Goal: Task Accomplishment & Management: Complete application form

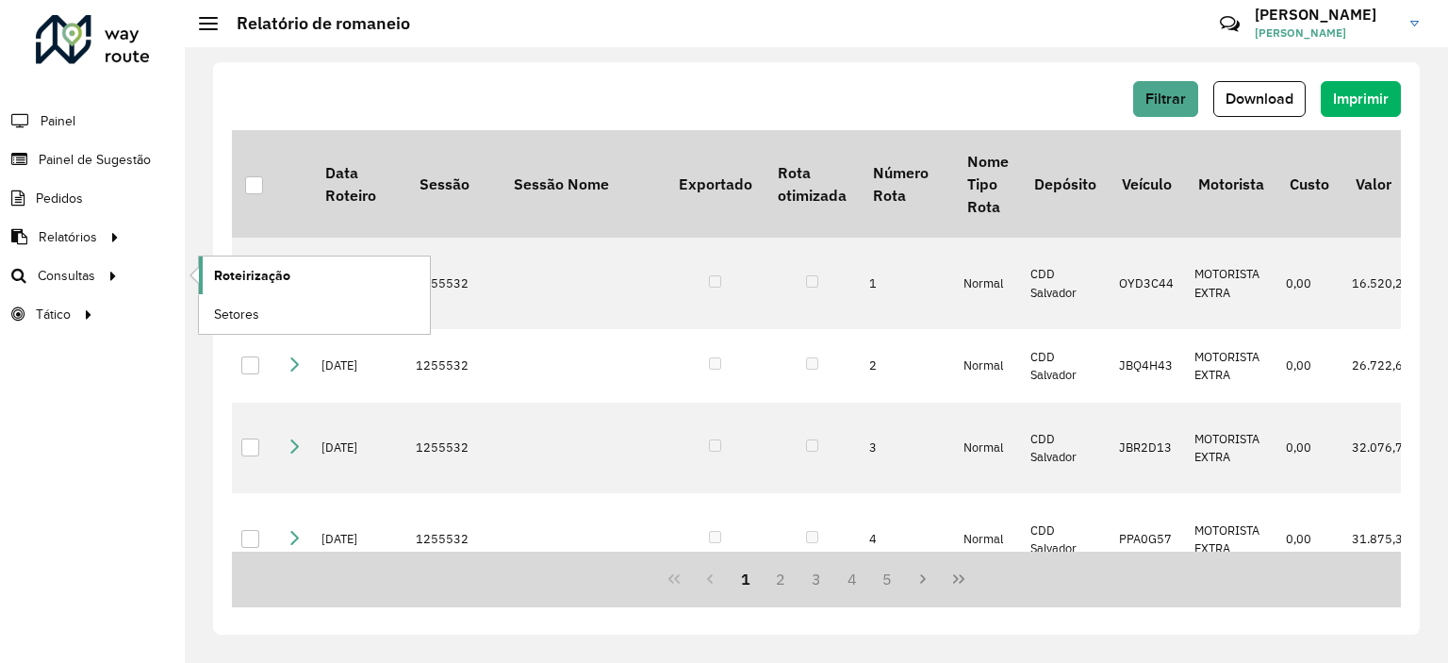
click at [264, 258] on link "Roteirização" at bounding box center [314, 275] width 231 height 38
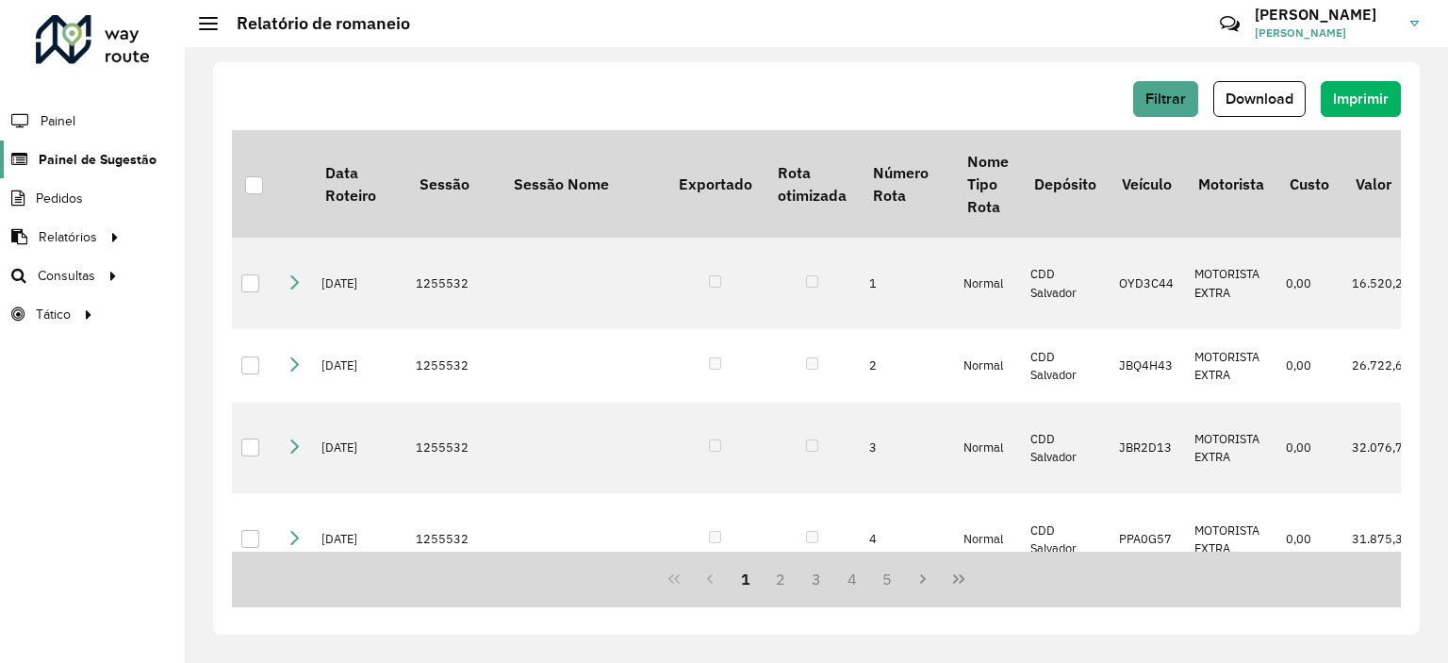
click at [71, 165] on span "Painel de Sugestão" at bounding box center [98, 160] width 118 height 20
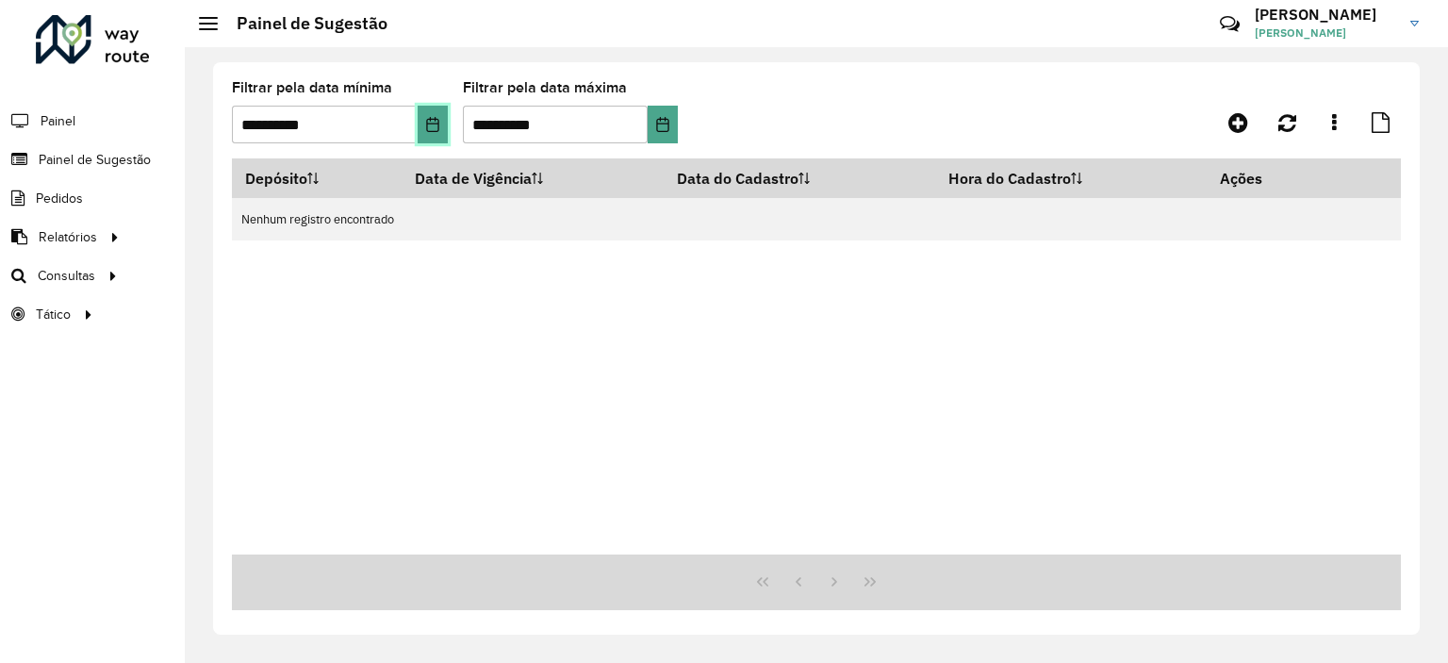
click at [432, 127] on icon "Choose Date" at bounding box center [432, 124] width 15 height 15
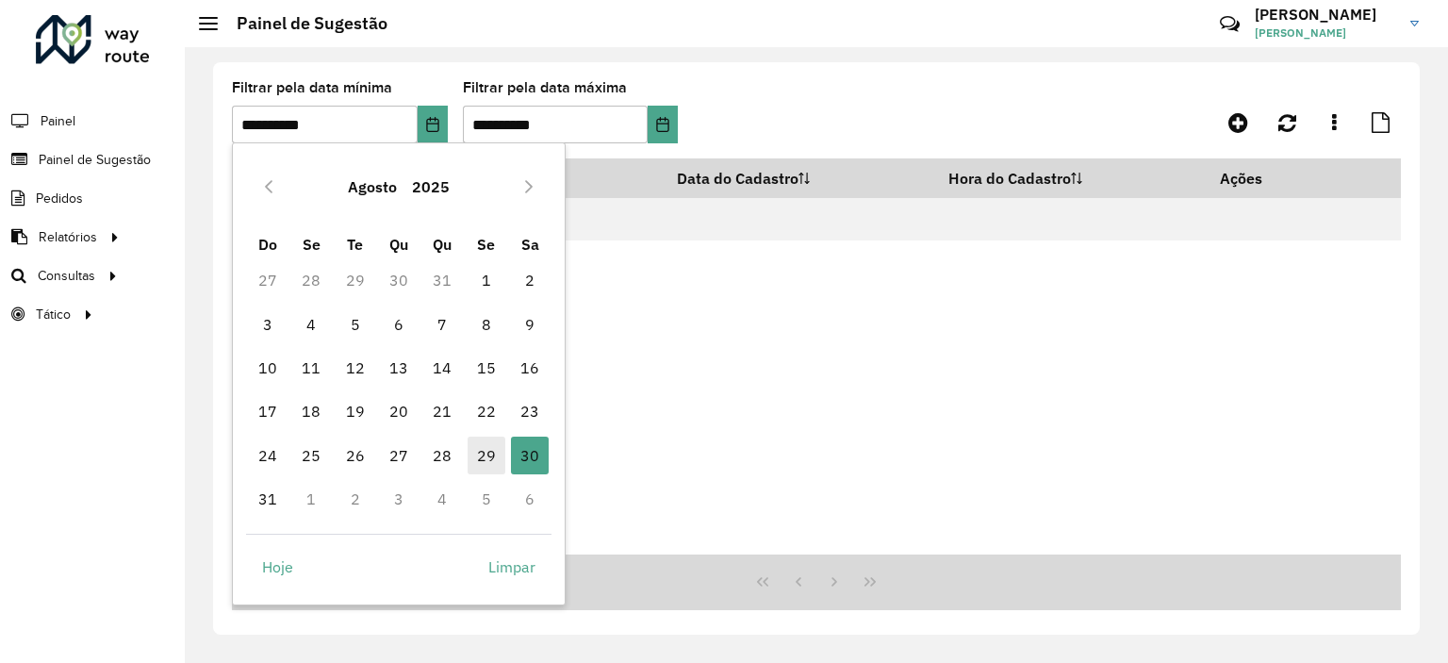
click at [495, 451] on span "29" at bounding box center [487, 456] width 38 height 38
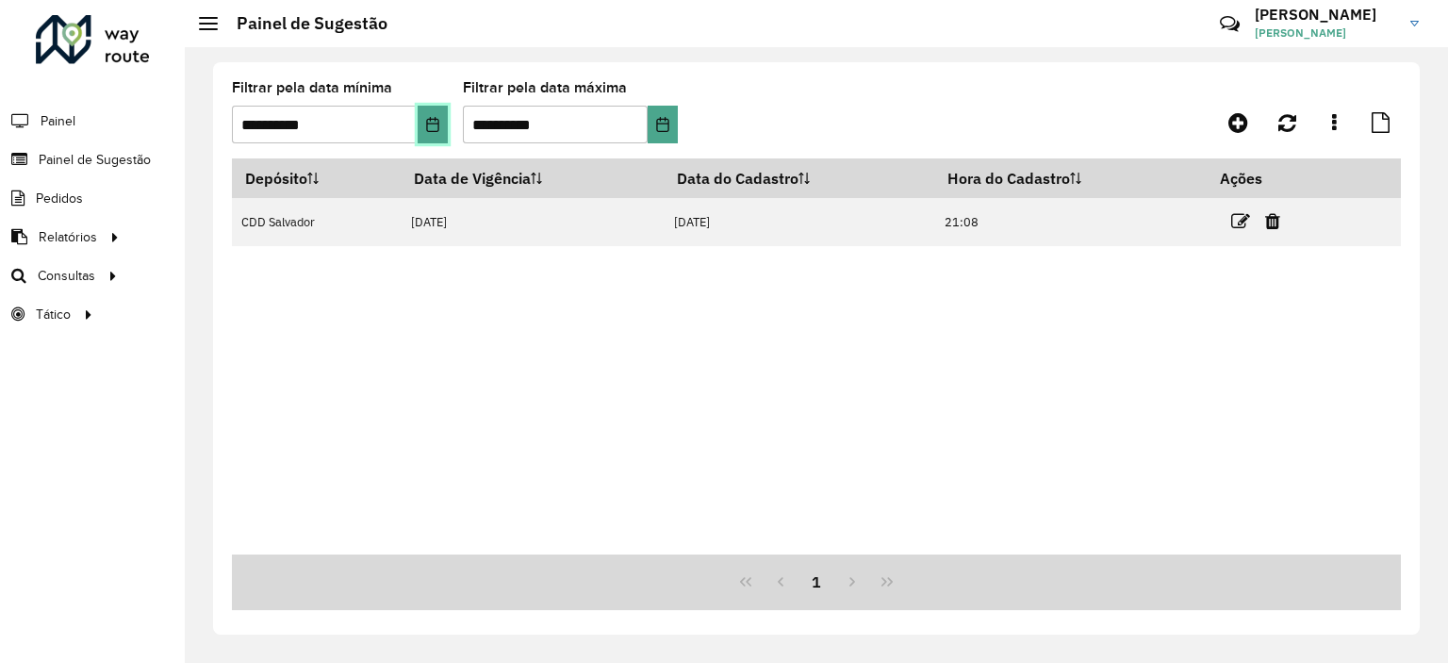
click at [441, 112] on button "Choose Date" at bounding box center [433, 125] width 30 height 38
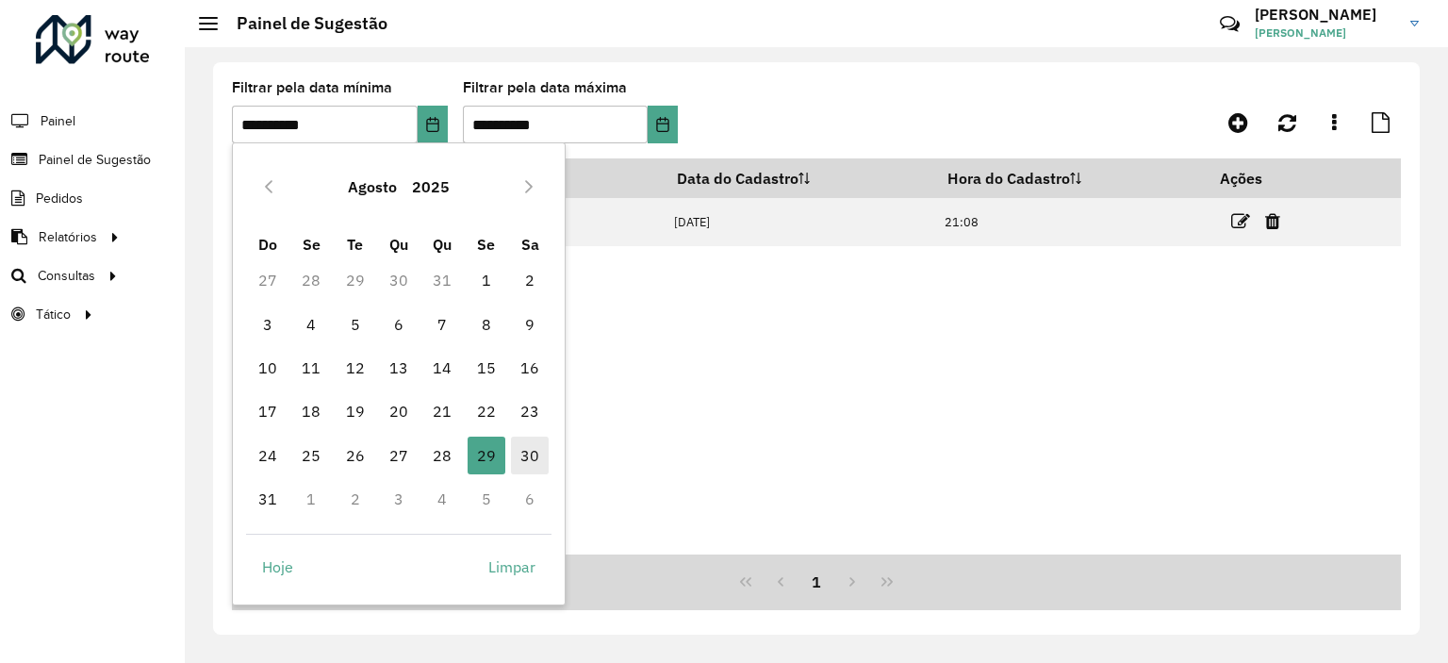
click at [533, 458] on span "30" at bounding box center [530, 456] width 38 height 38
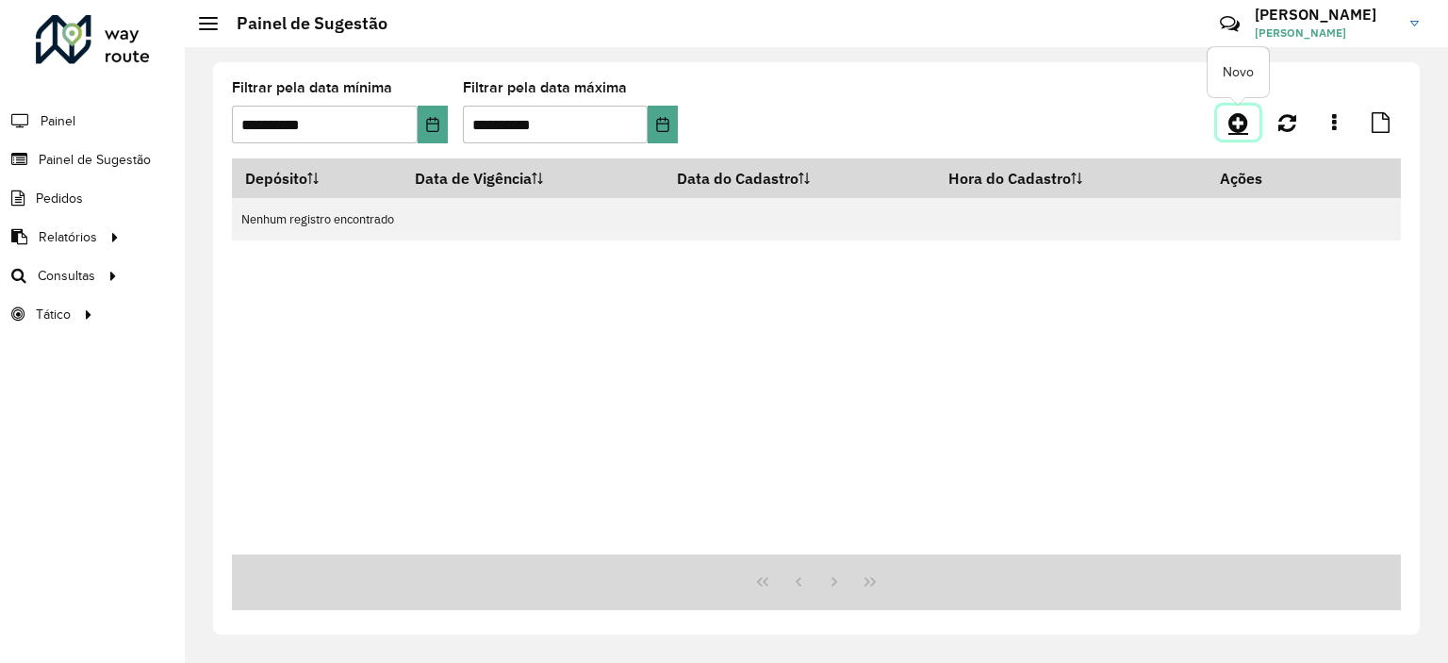
click at [1245, 129] on icon at bounding box center [1239, 122] width 20 height 23
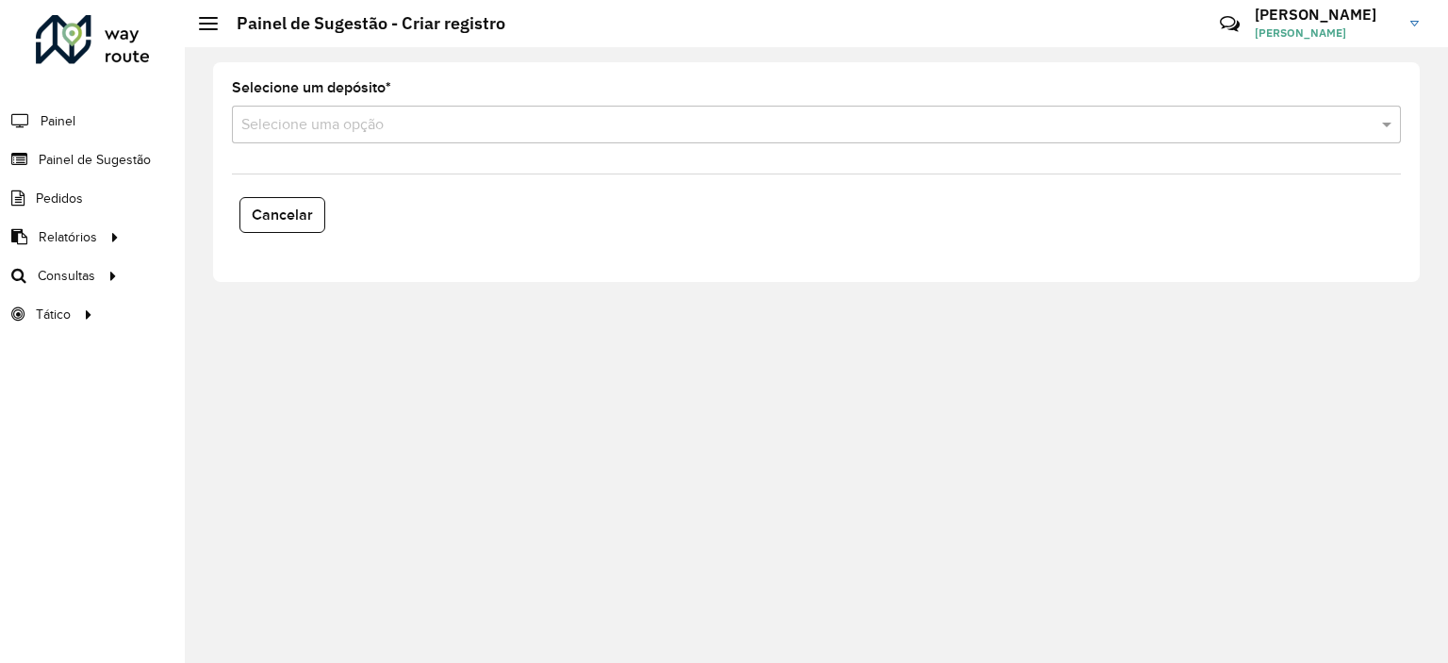
click at [434, 117] on input "text" at bounding box center [797, 125] width 1113 height 23
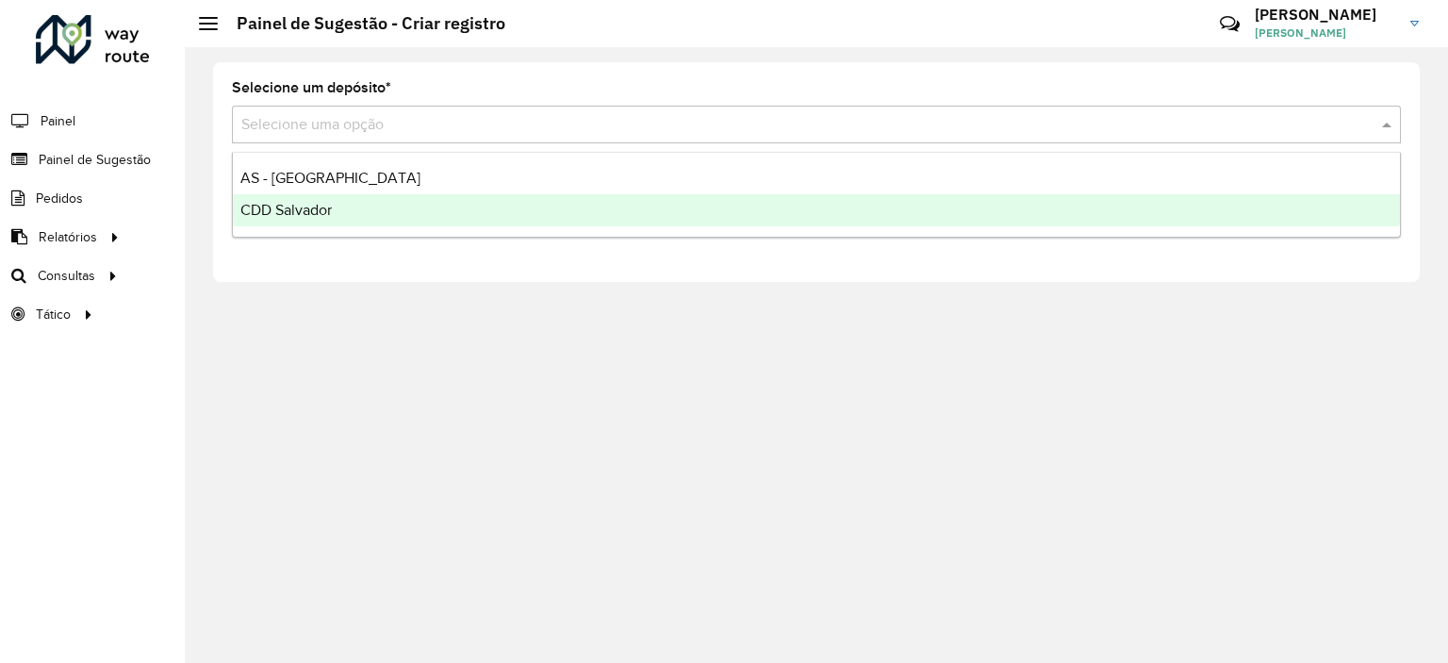
click at [296, 204] on span "CDD Salvador" at bounding box center [285, 210] width 91 height 16
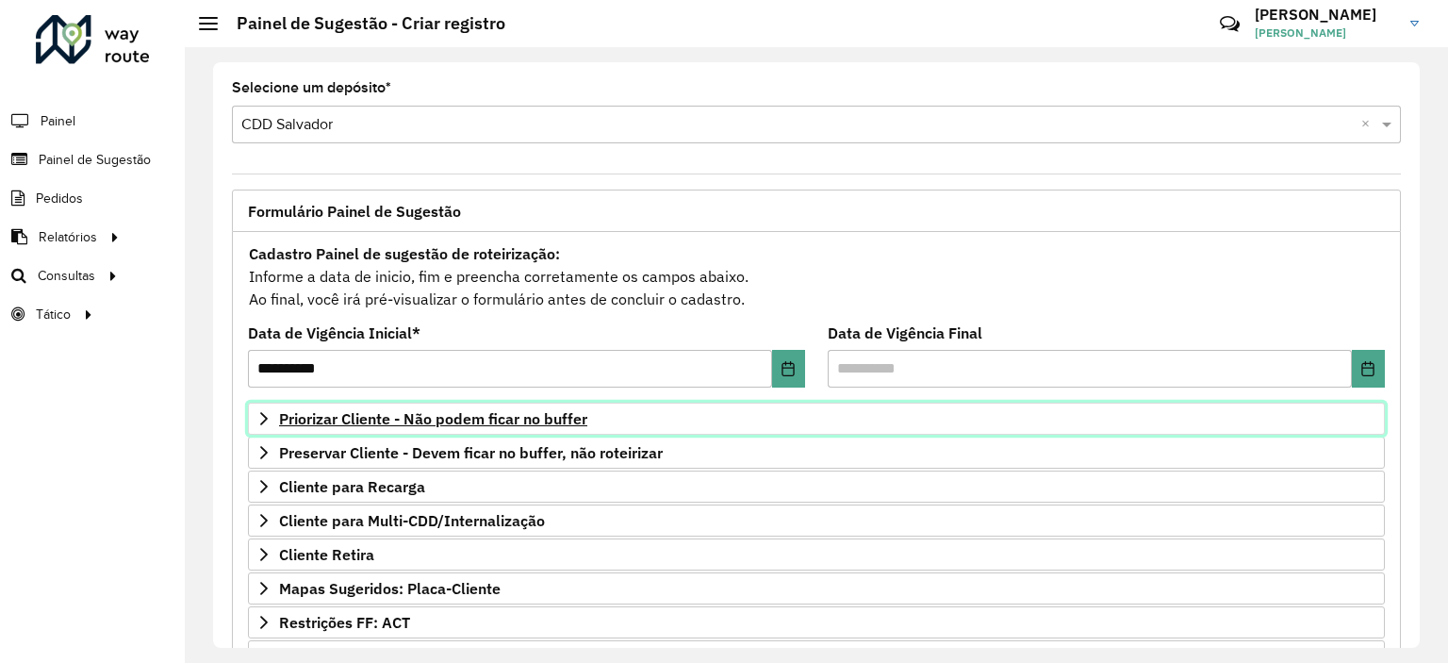
click at [449, 412] on span "Priorizar Cliente - Não podem ficar no buffer" at bounding box center [433, 418] width 308 height 15
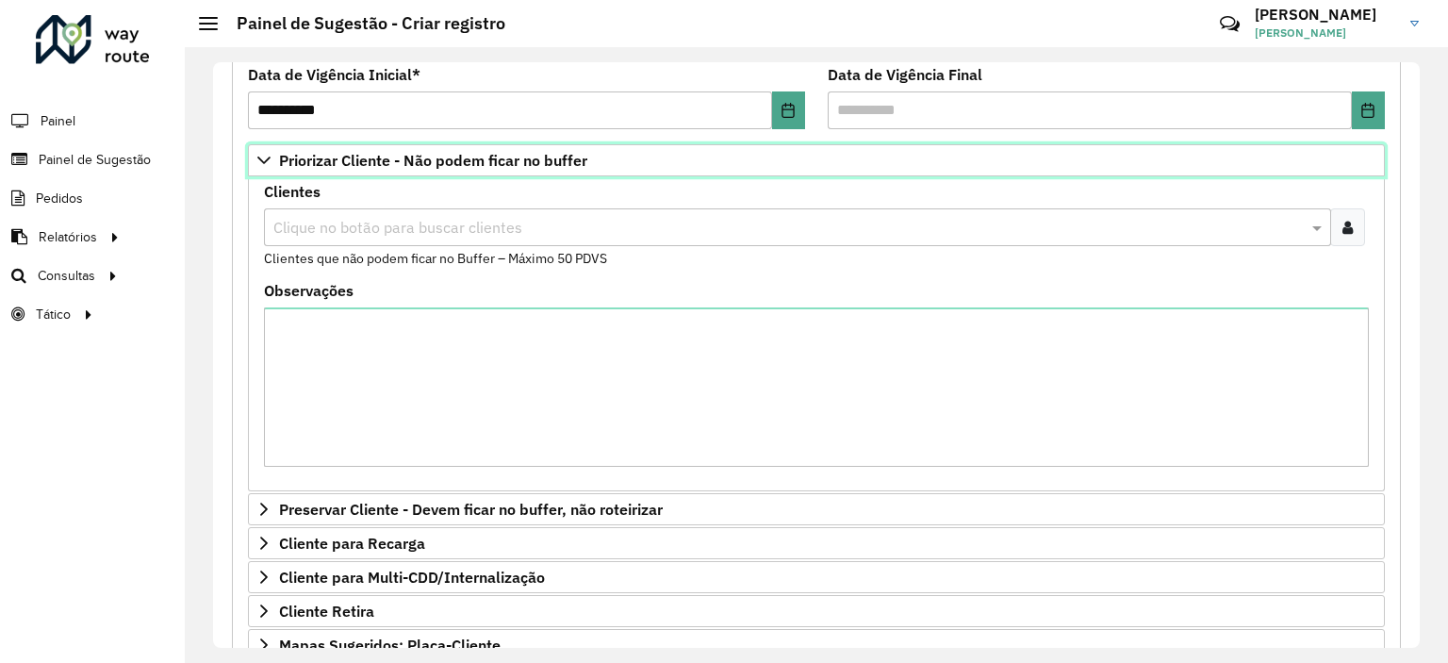
scroll to position [586, 0]
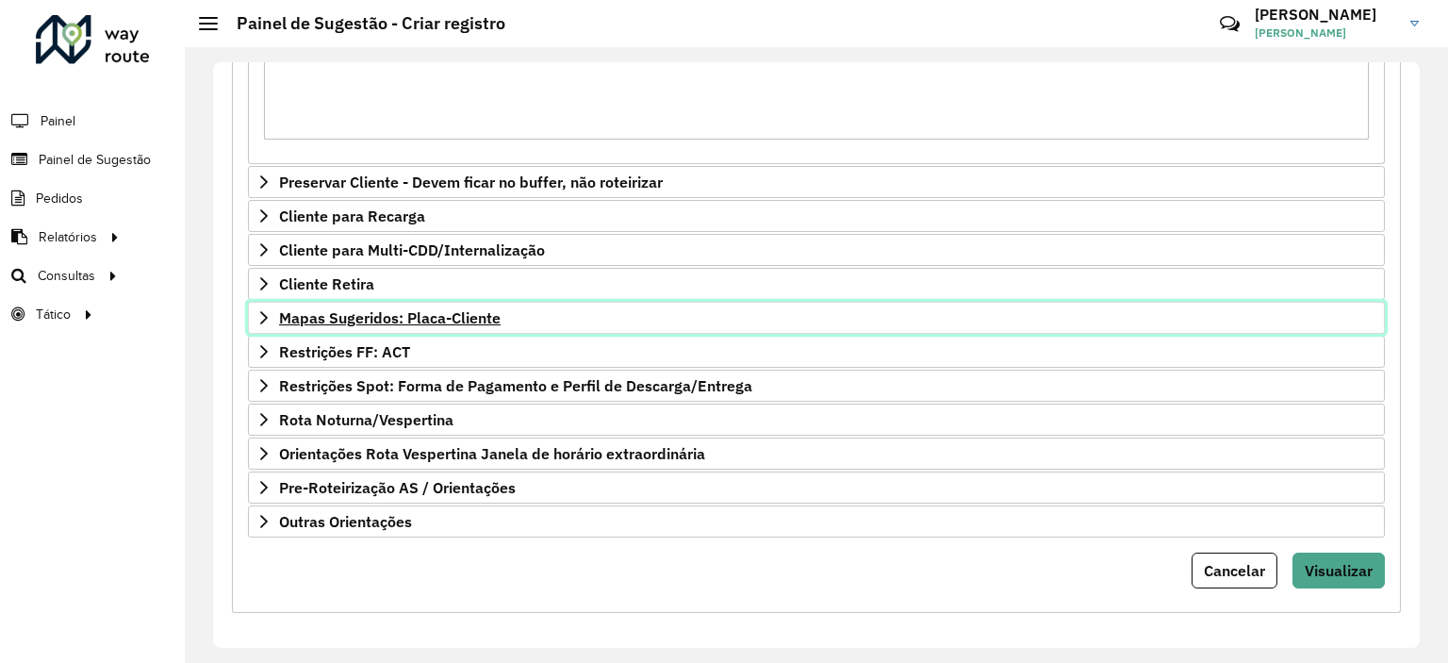
click at [481, 311] on span "Mapas Sugeridos: Placa-Cliente" at bounding box center [390, 317] width 222 height 15
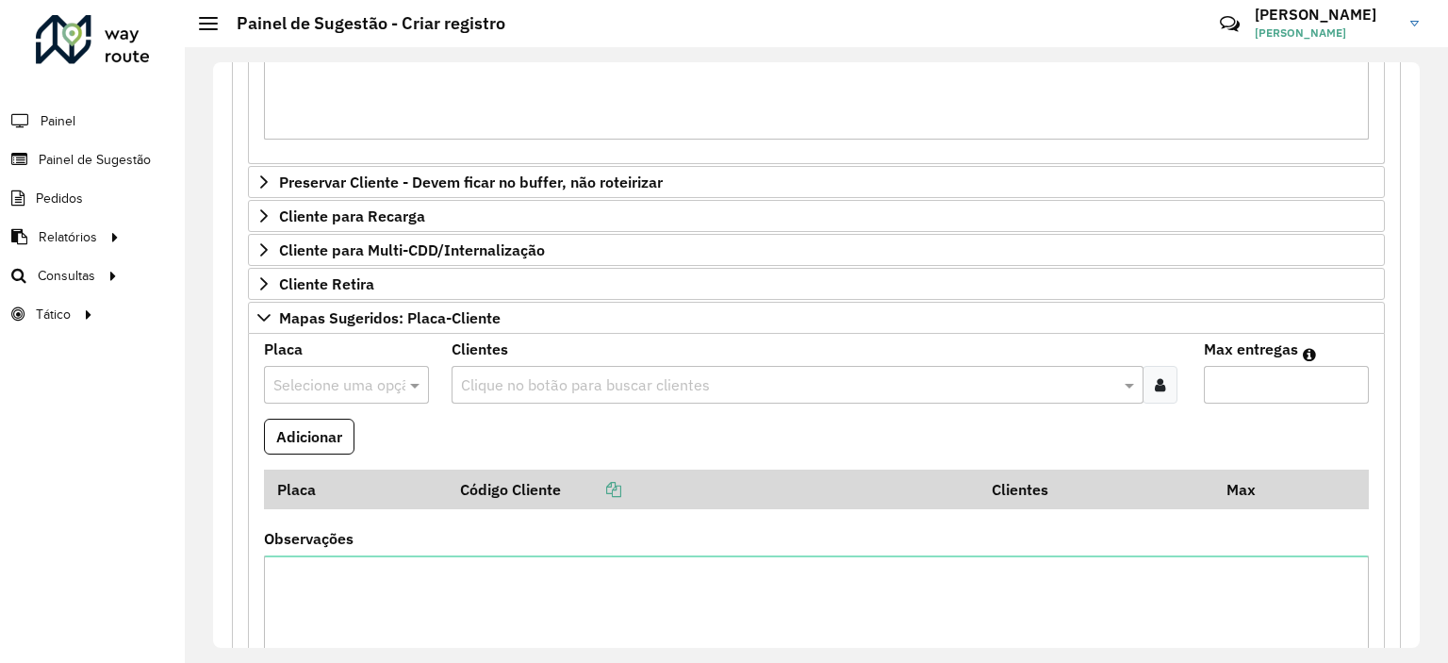
click at [1161, 377] on icon at bounding box center [1160, 384] width 10 height 15
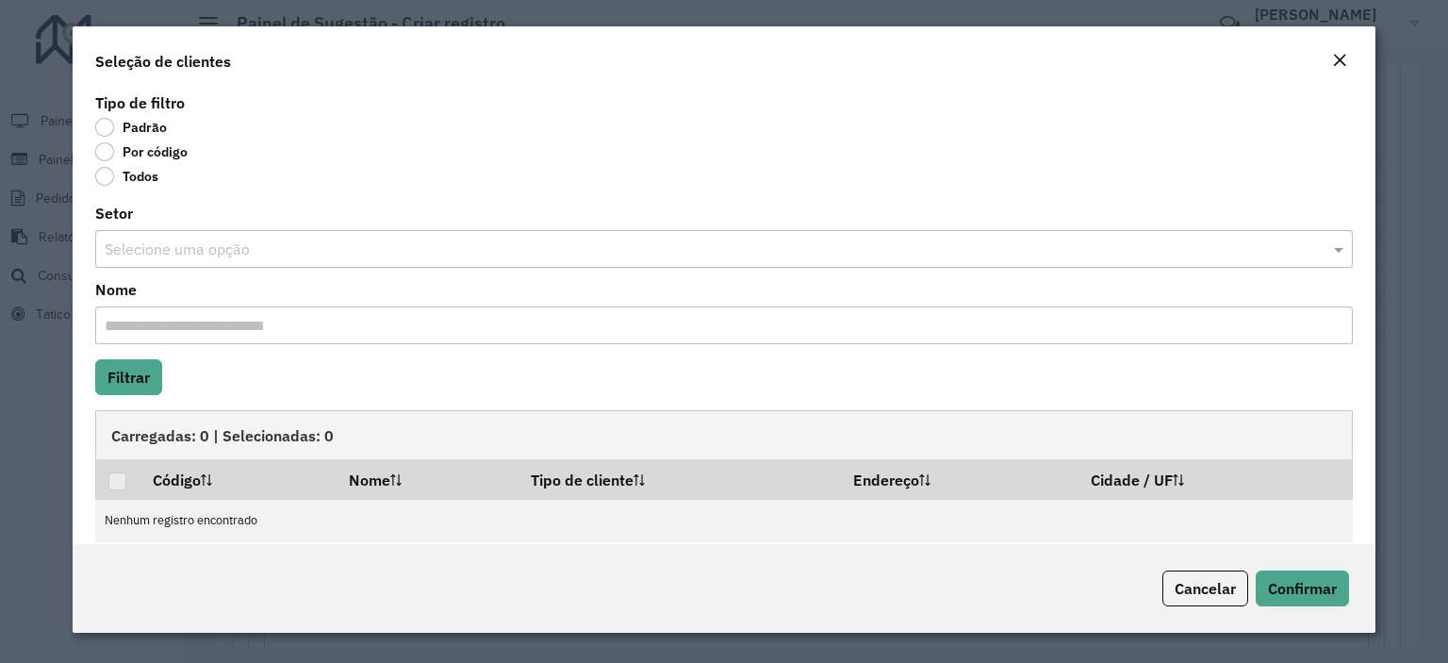
click at [109, 149] on label "Por código" at bounding box center [141, 151] width 92 height 19
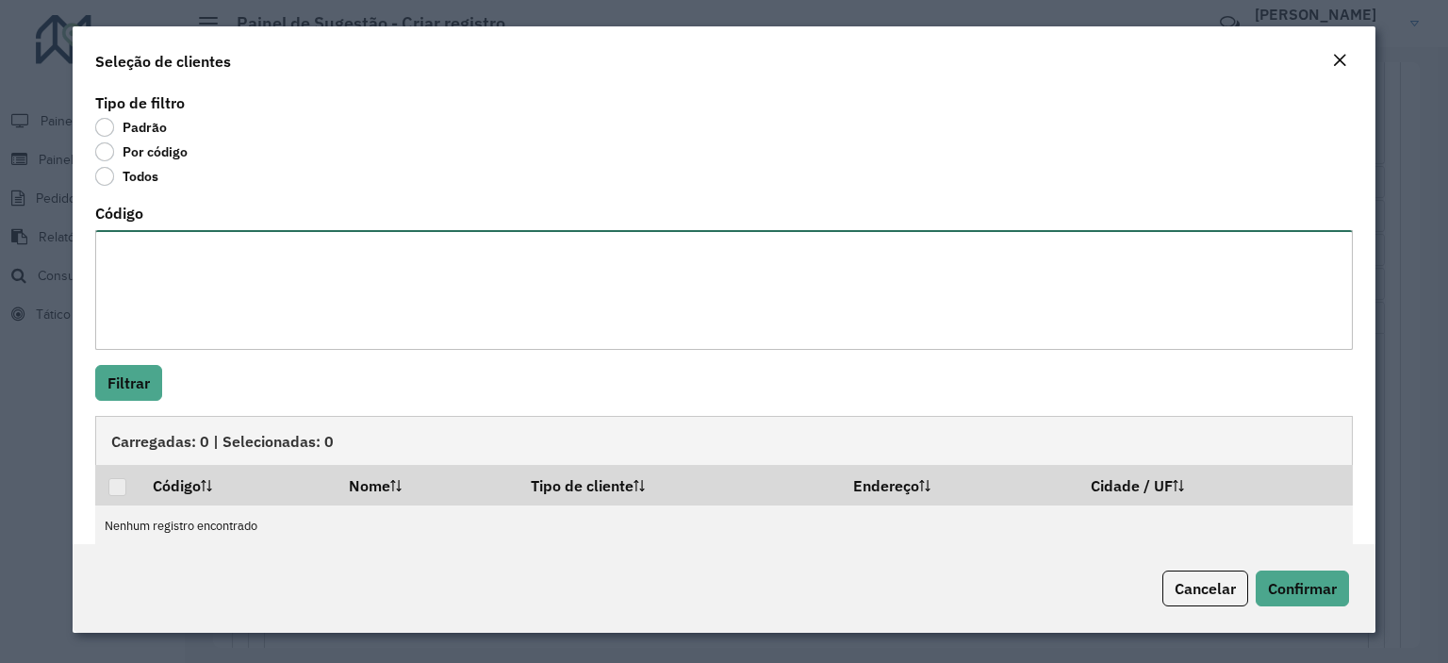
click at [155, 273] on textarea "Código" at bounding box center [724, 290] width 1258 height 120
paste textarea "***** ***** ***** ***** ***** ***** ***** ***** ***** ***** ***** ***** ***** *…"
type textarea "***** ***** ***** ***** ***** ***** ***** ***** ***** ***** ***** ***** ***** *…"
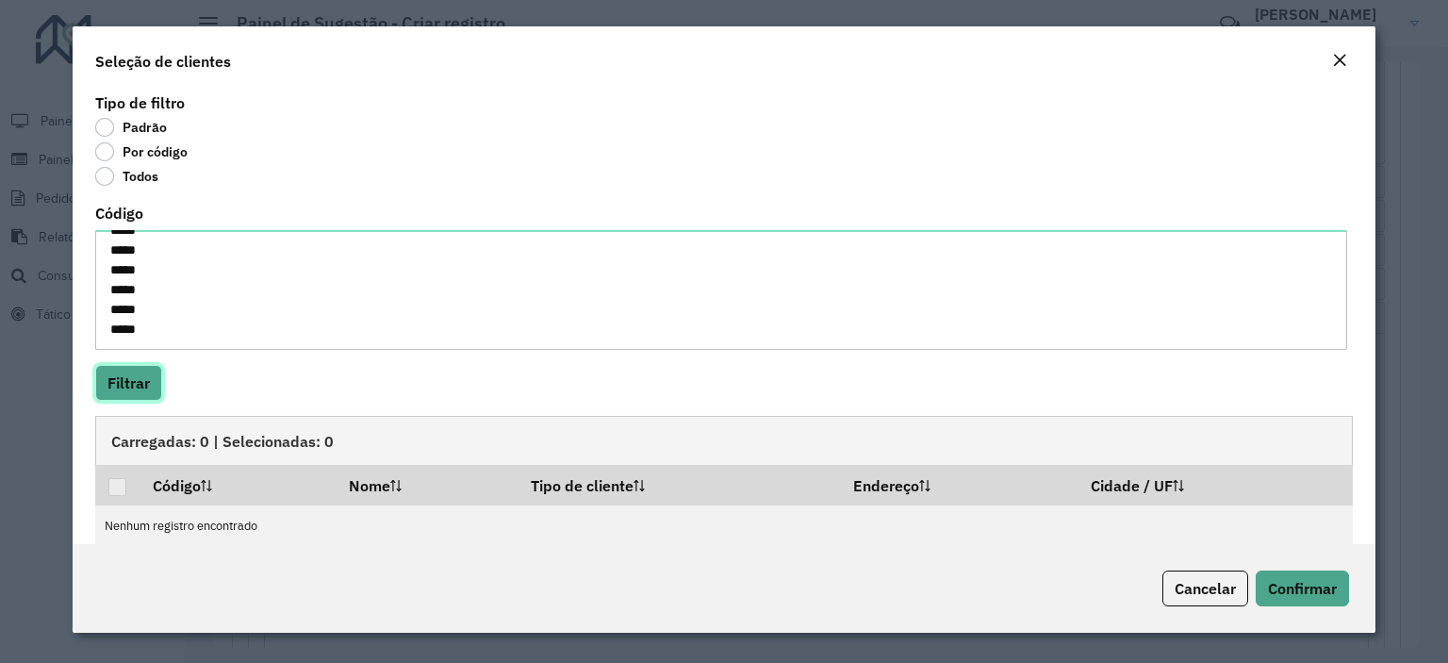
click at [135, 389] on button "Filtrar" at bounding box center [128, 383] width 67 height 36
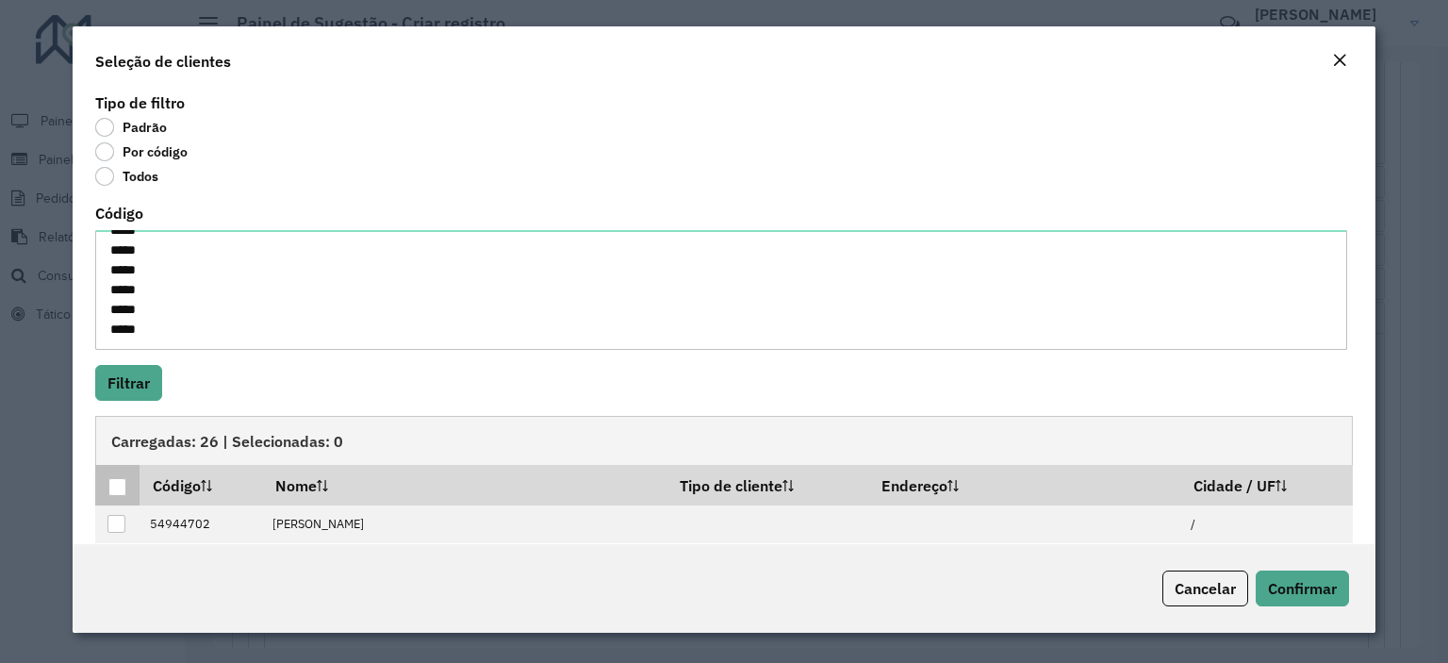
click at [117, 488] on div at bounding box center [117, 487] width 18 height 18
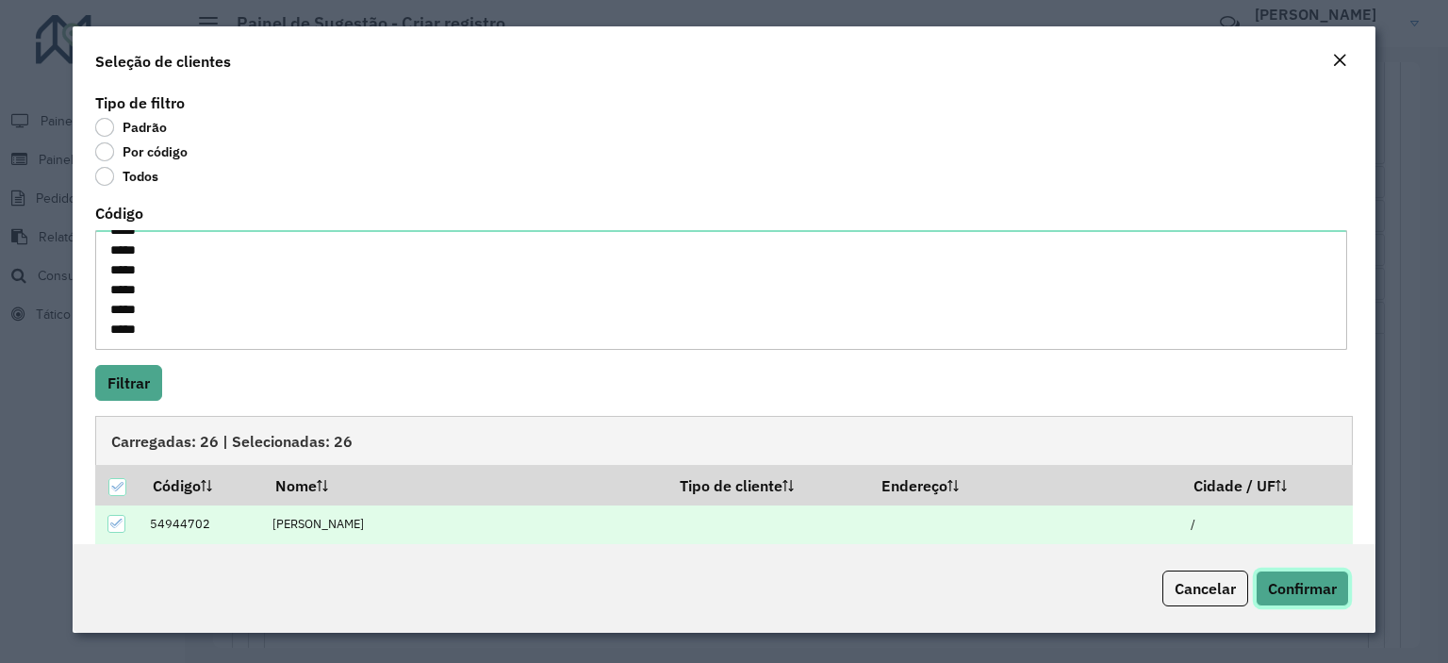
click at [1305, 589] on span "Confirmar" at bounding box center [1302, 588] width 69 height 19
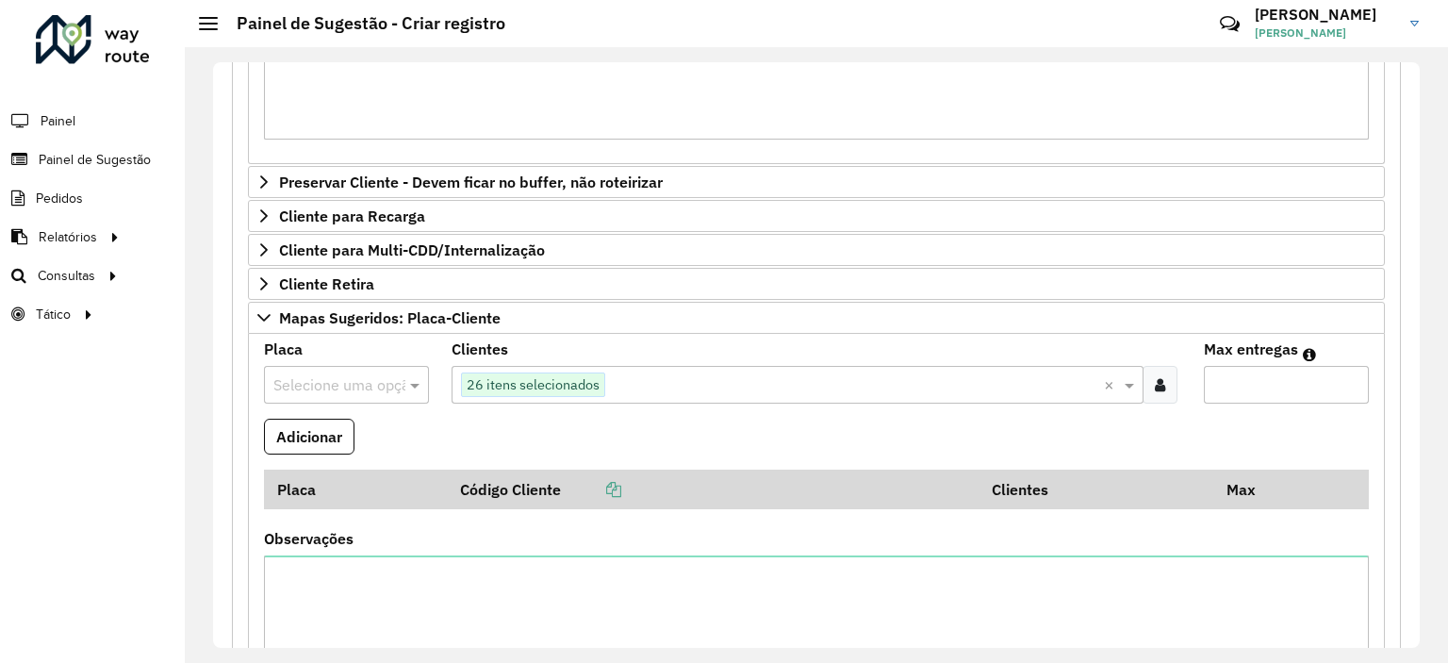
click at [330, 374] on input "text" at bounding box center [327, 385] width 108 height 23
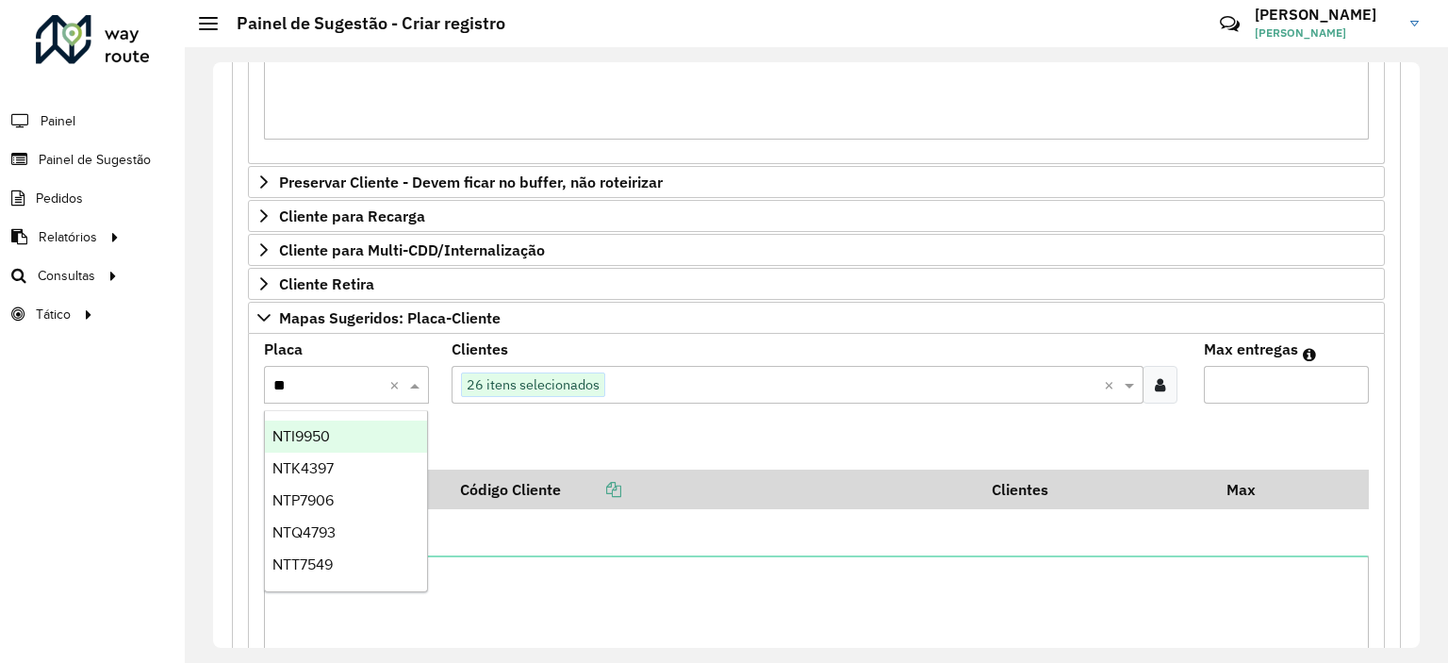
type input "***"
click at [304, 444] on div "NTP7906" at bounding box center [346, 437] width 163 height 32
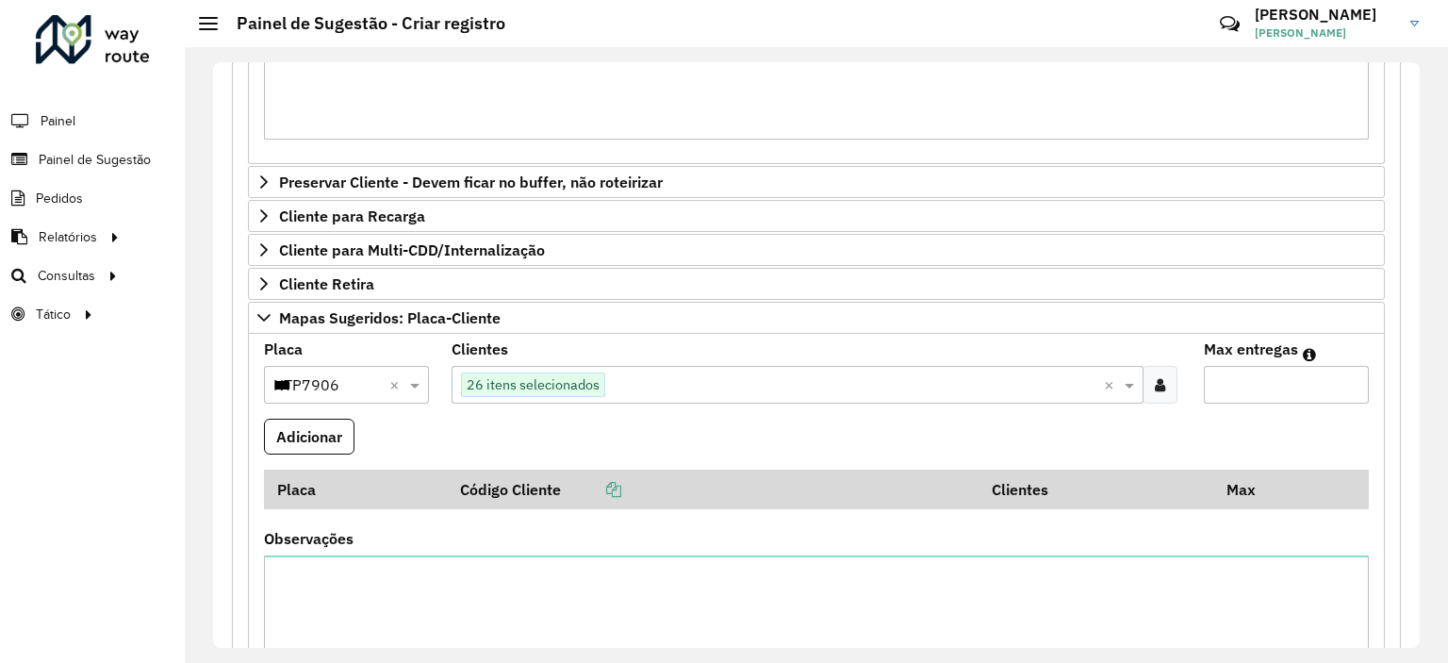
click at [1261, 387] on input "Max entregas" at bounding box center [1286, 385] width 165 height 38
type input "**"
click at [296, 424] on button "Adicionar" at bounding box center [309, 437] width 91 height 36
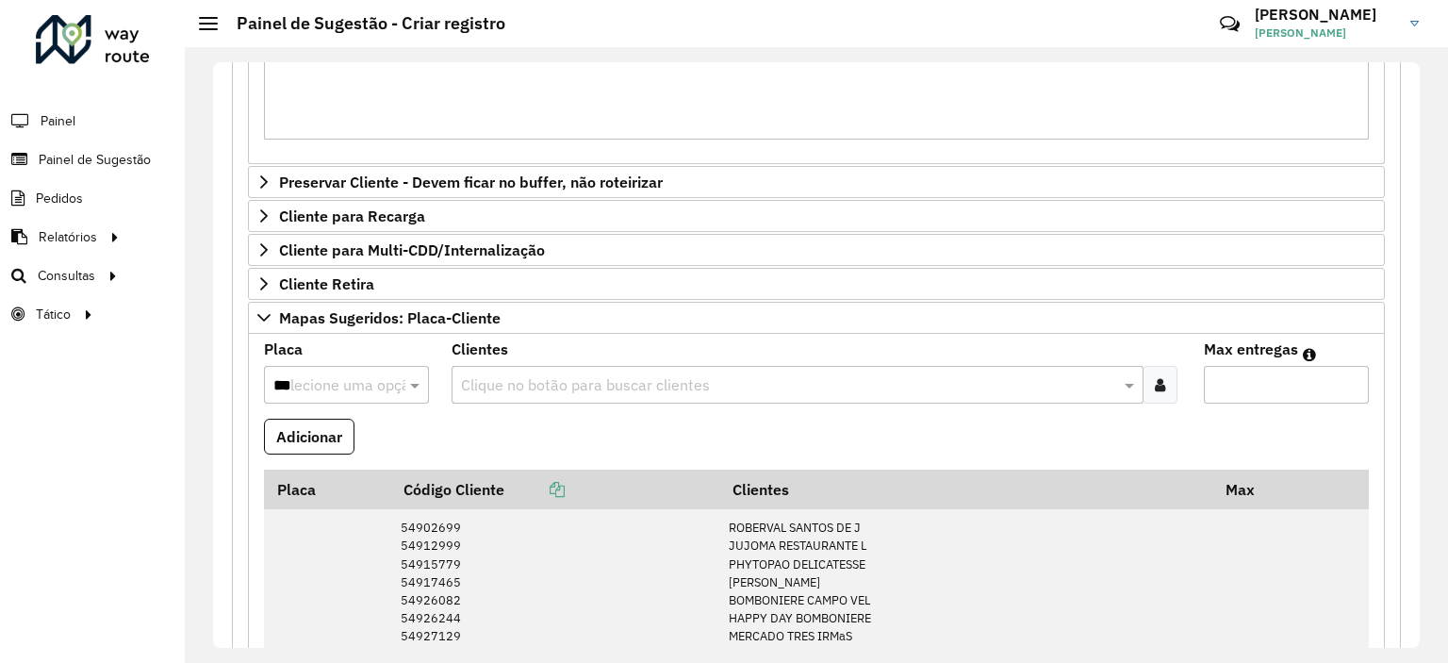
scroll to position [1482, 0]
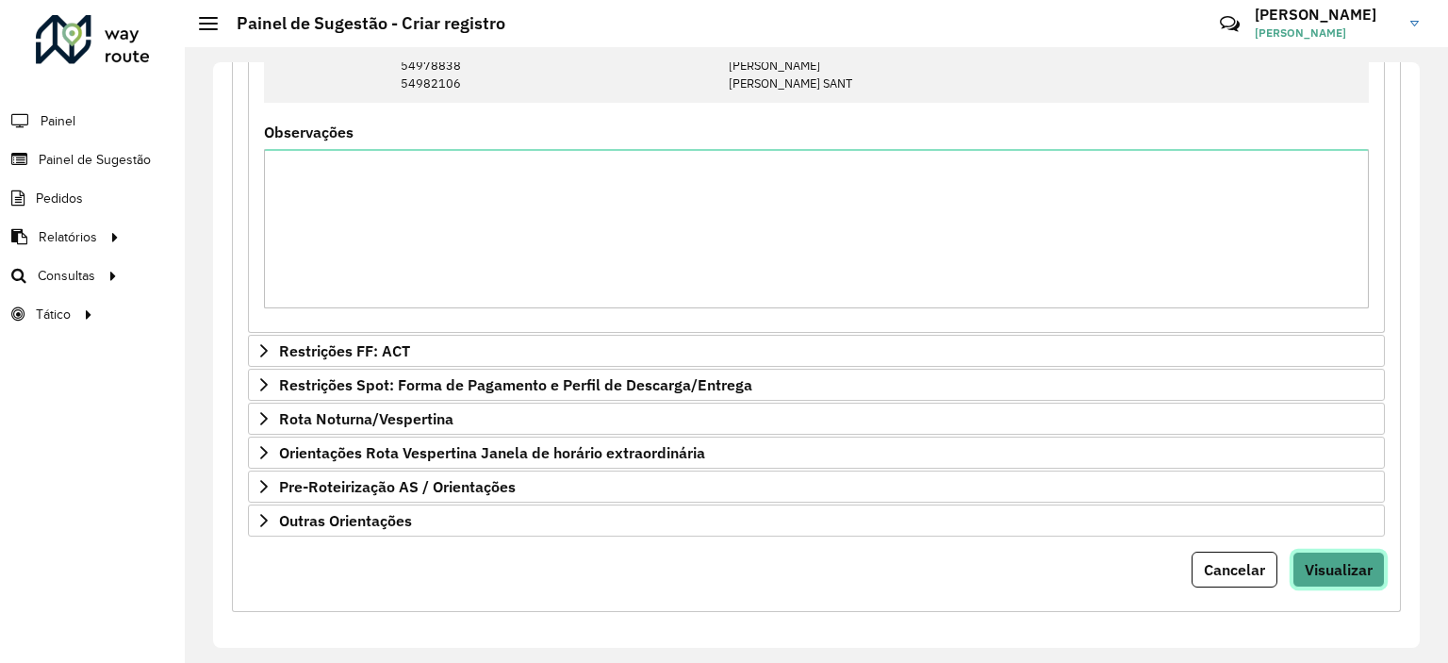
click at [1342, 576] on button "Visualizar" at bounding box center [1339, 570] width 92 height 36
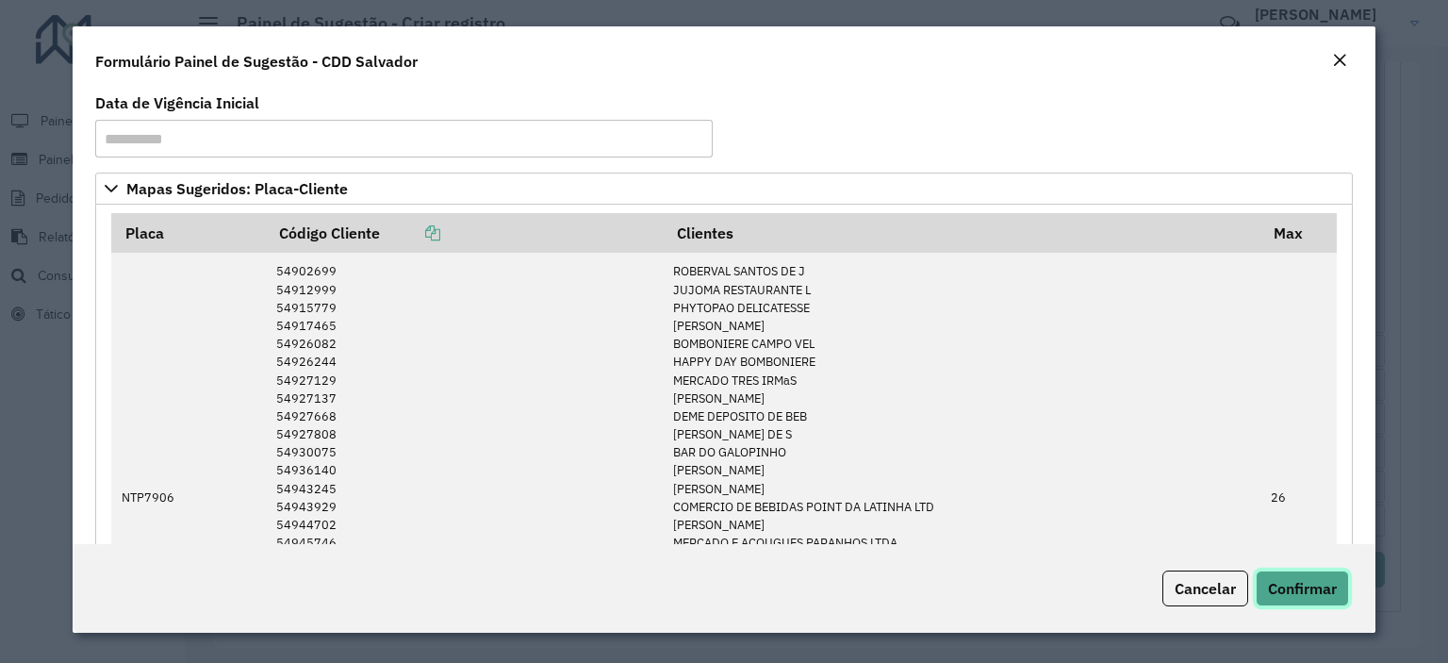
click at [1305, 583] on span "Confirmar" at bounding box center [1302, 588] width 69 height 19
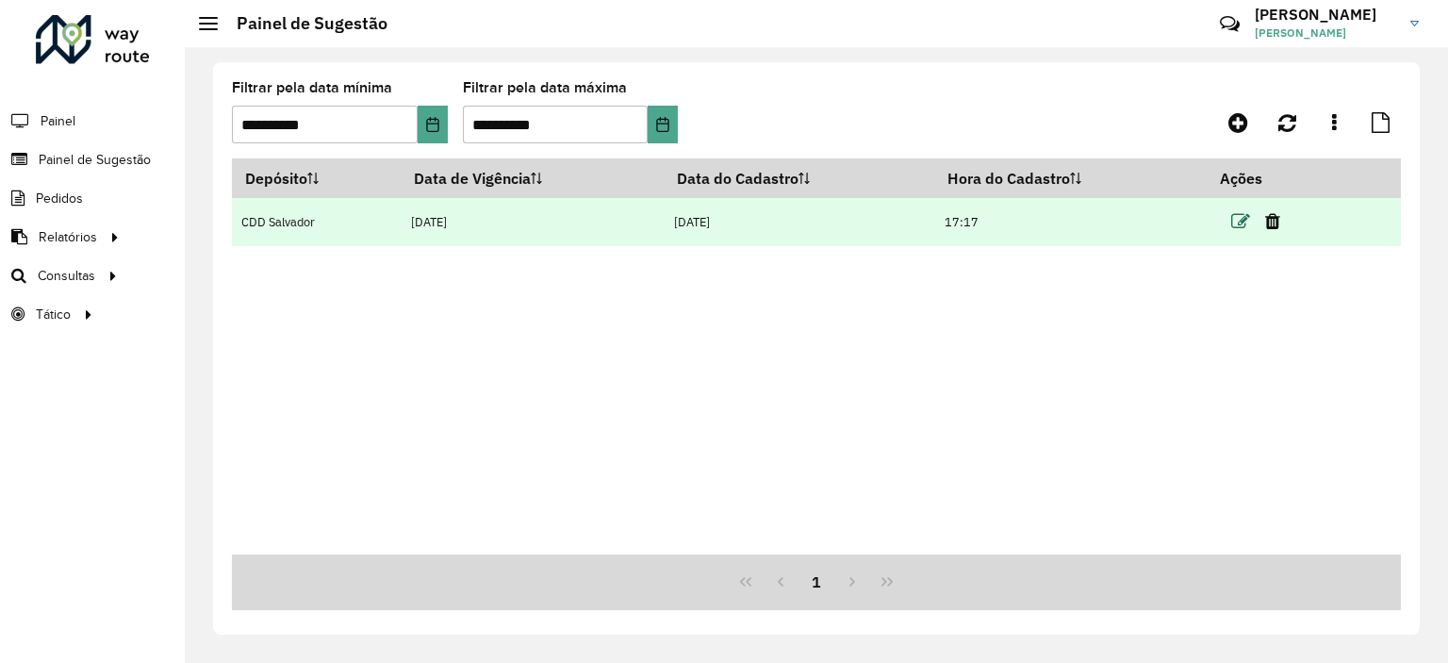
click at [1240, 224] on icon at bounding box center [1241, 221] width 19 height 19
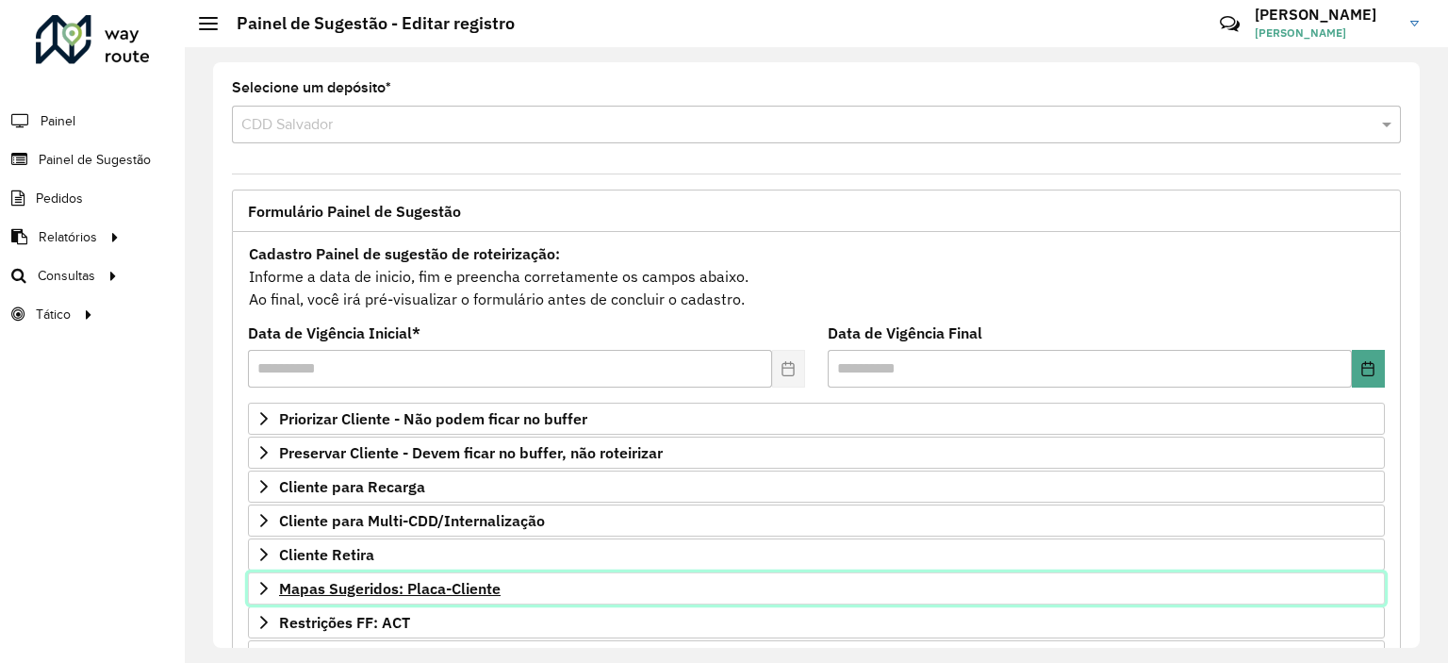
click at [440, 587] on span "Mapas Sugeridos: Placa-Cliente" at bounding box center [390, 588] width 222 height 15
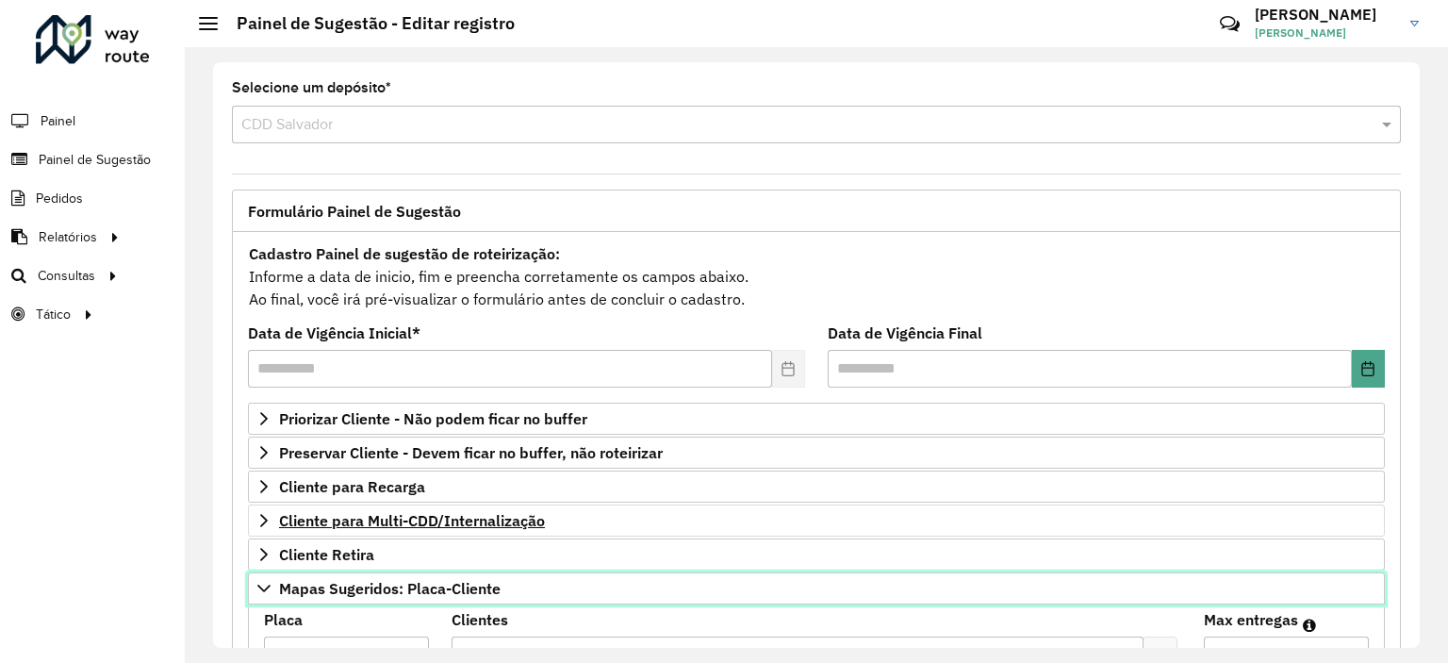
scroll to position [412, 0]
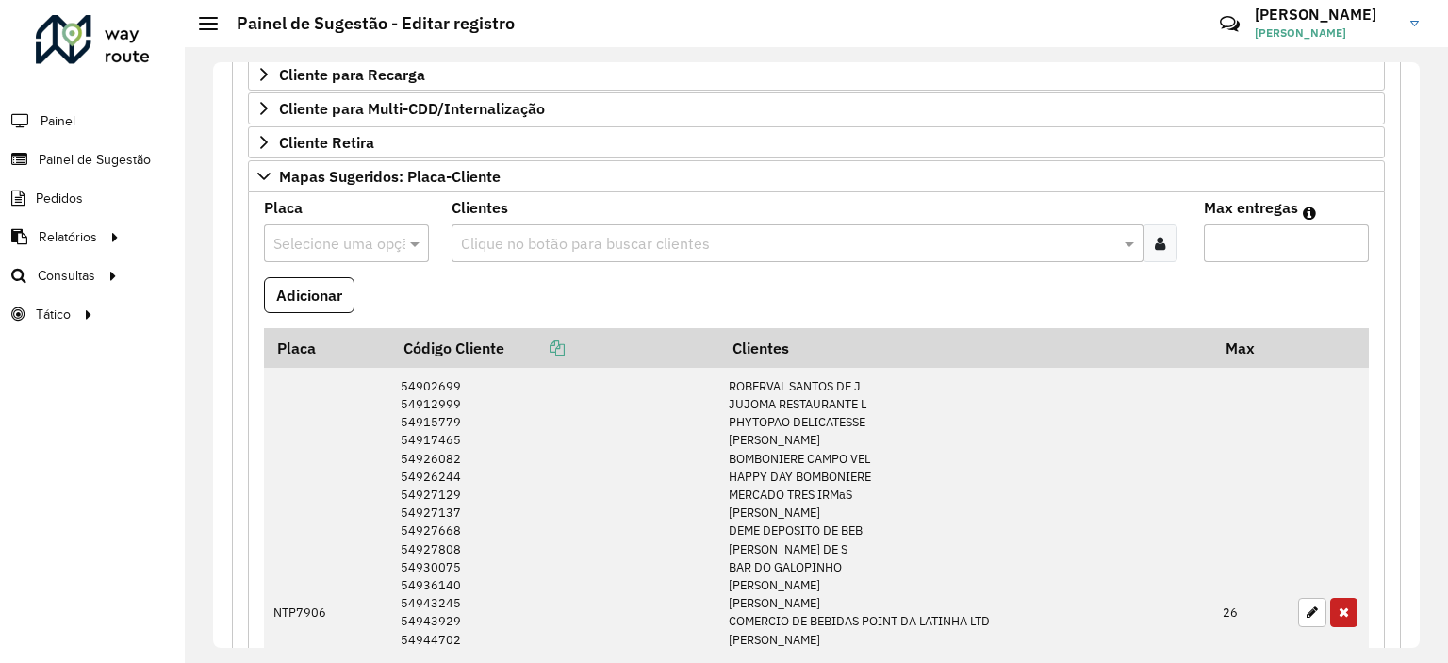
click at [1171, 247] on div at bounding box center [1160, 243] width 35 height 38
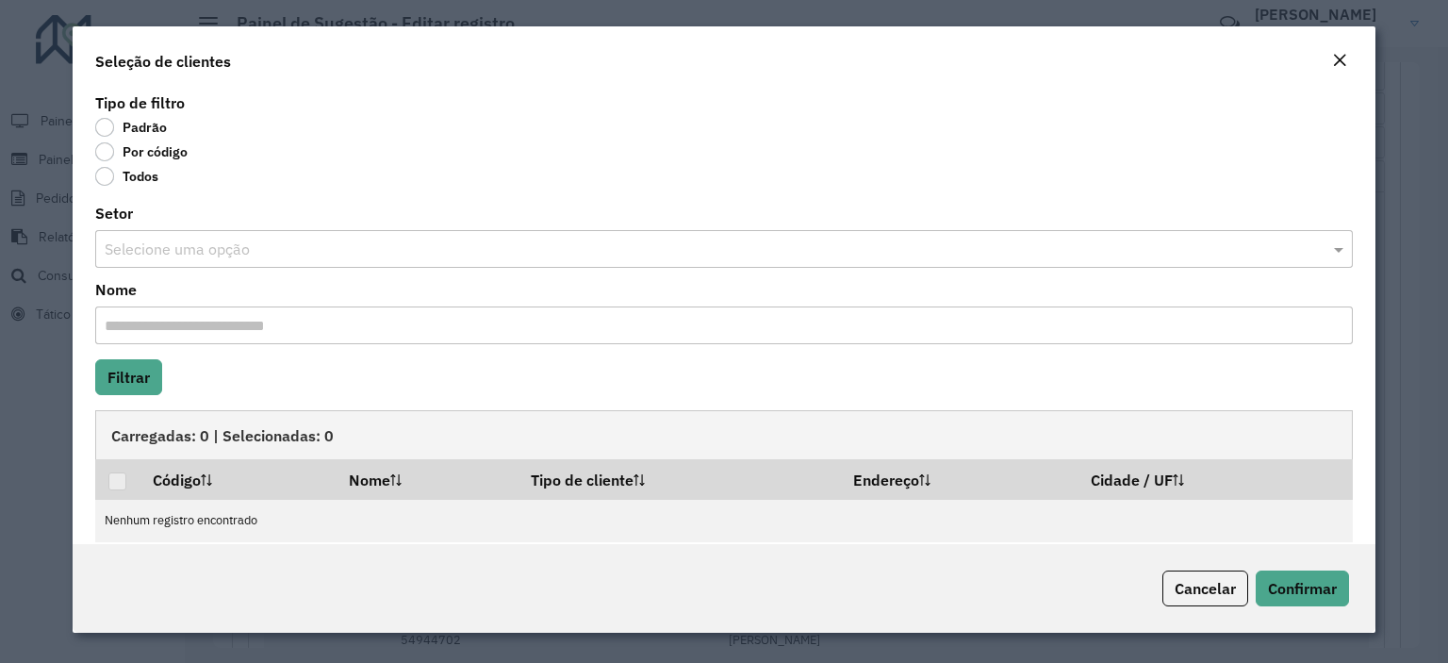
click at [105, 153] on label "Por código" at bounding box center [141, 151] width 92 height 19
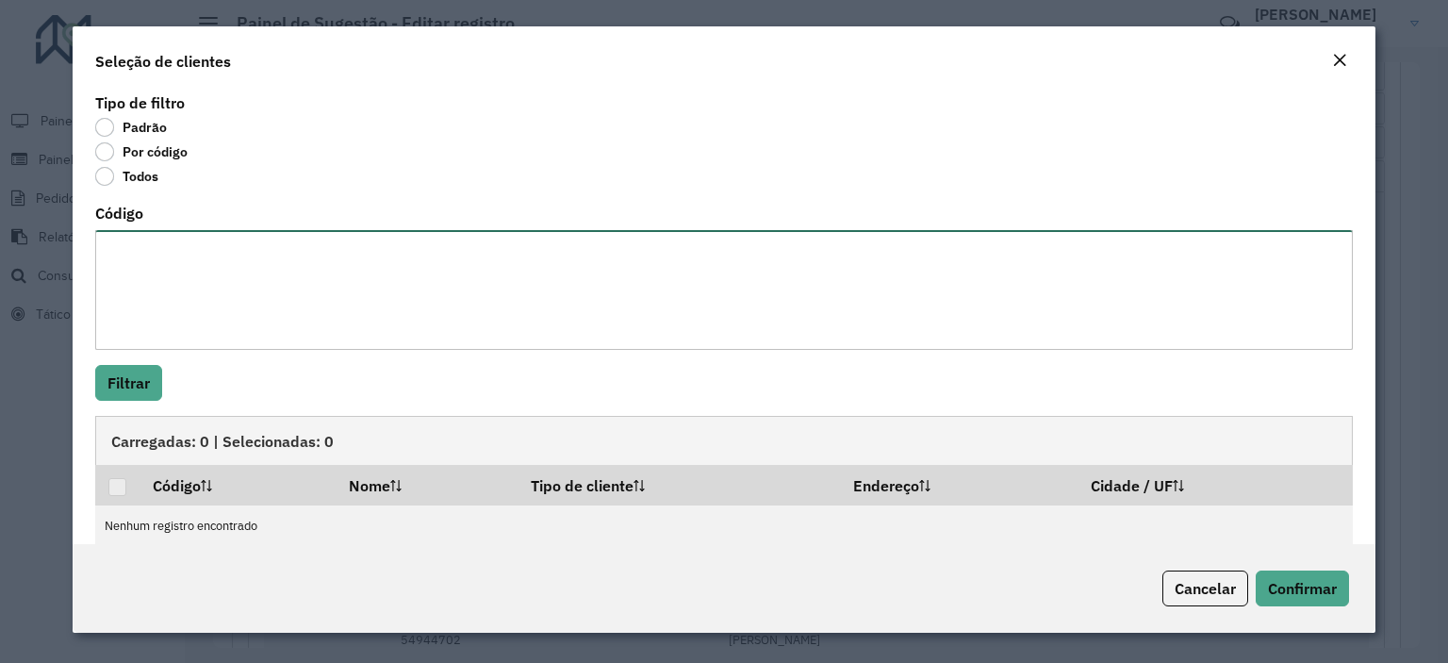
paste textarea "***** ***** ***** ***** ***** ***** ***** ***** ***** ***** *****"
click at [151, 254] on textarea "***** ***** ***** ***** ***** ***** ***** ***** ***** ***** *****" at bounding box center [724, 290] width 1258 height 120
type textarea "***** ***** ***** ***** ***** ***** ***** ***** ***** ***** *****"
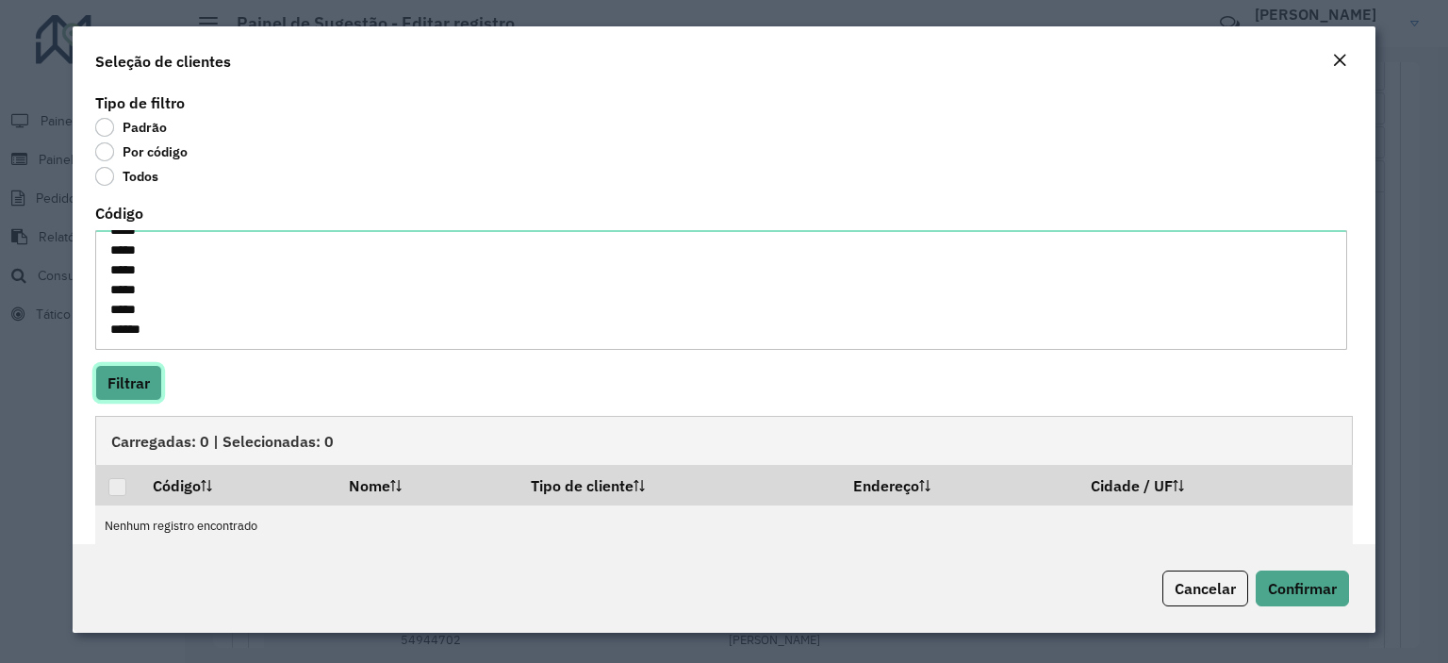
click at [140, 376] on button "Filtrar" at bounding box center [128, 383] width 67 height 36
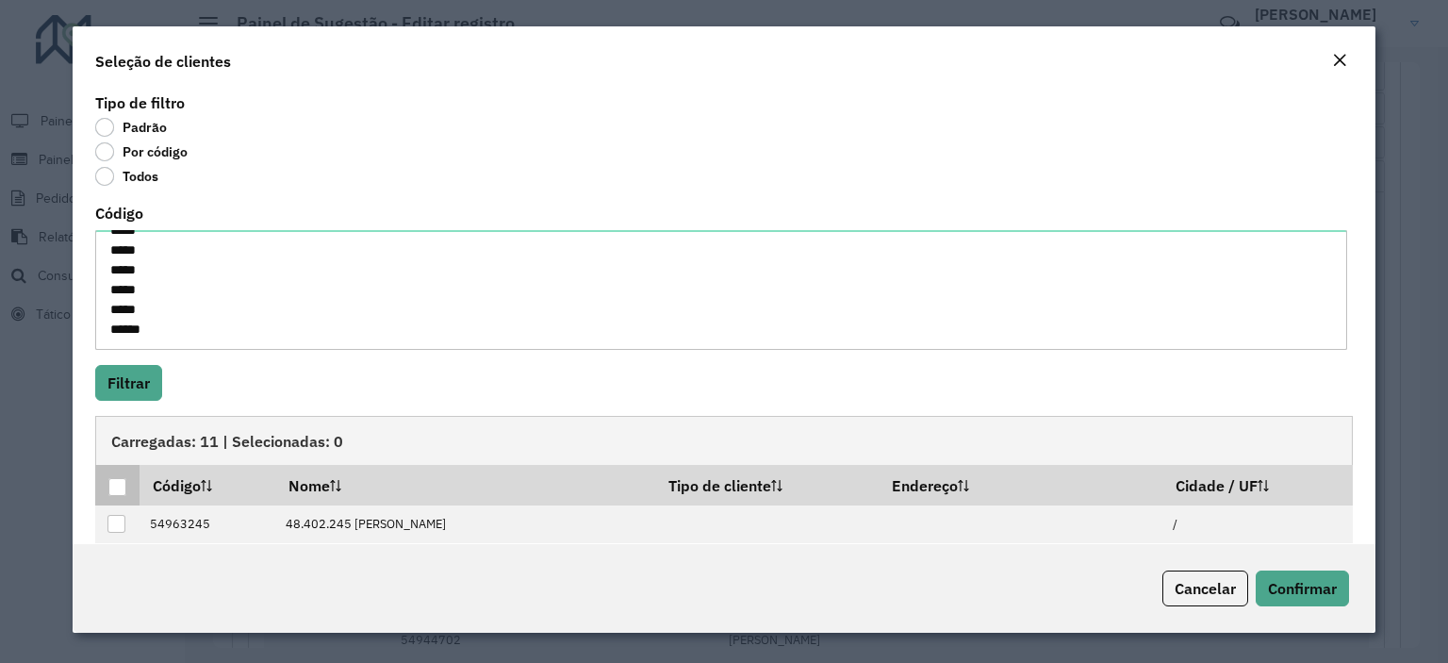
click at [124, 483] on div at bounding box center [117, 487] width 18 height 18
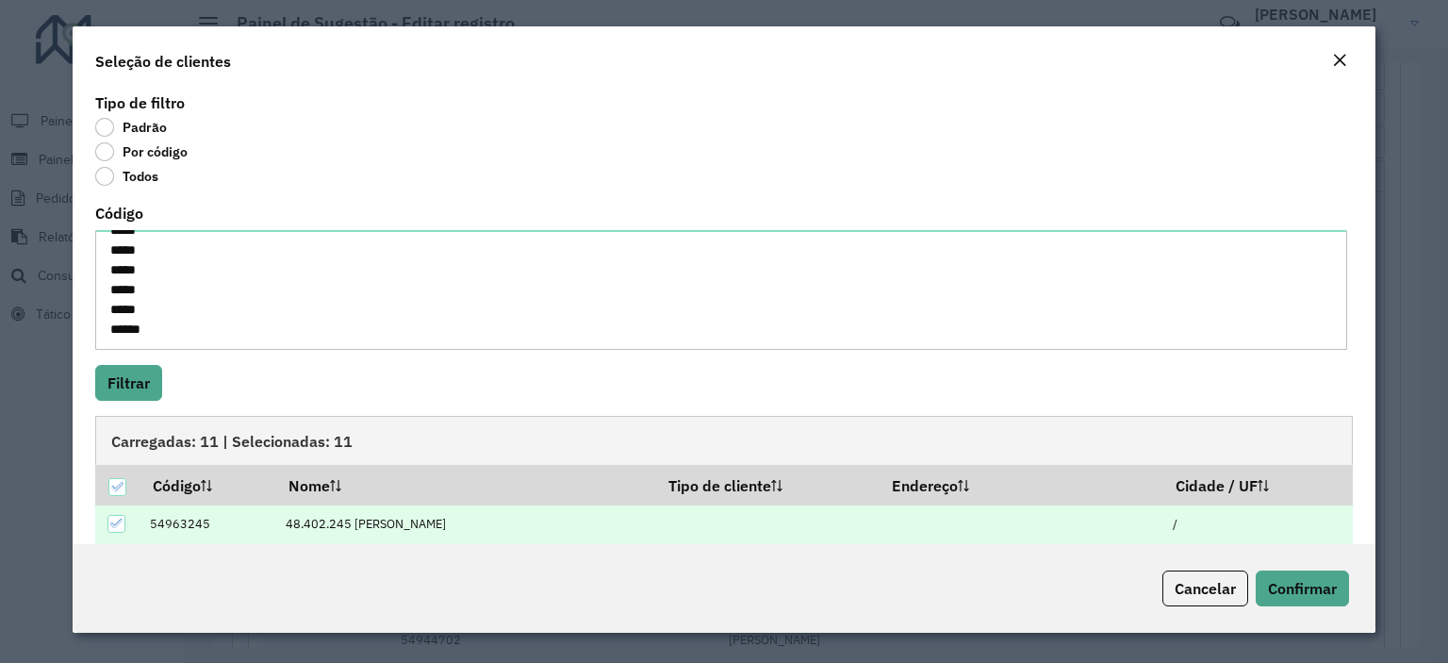
scroll to position [234, 0]
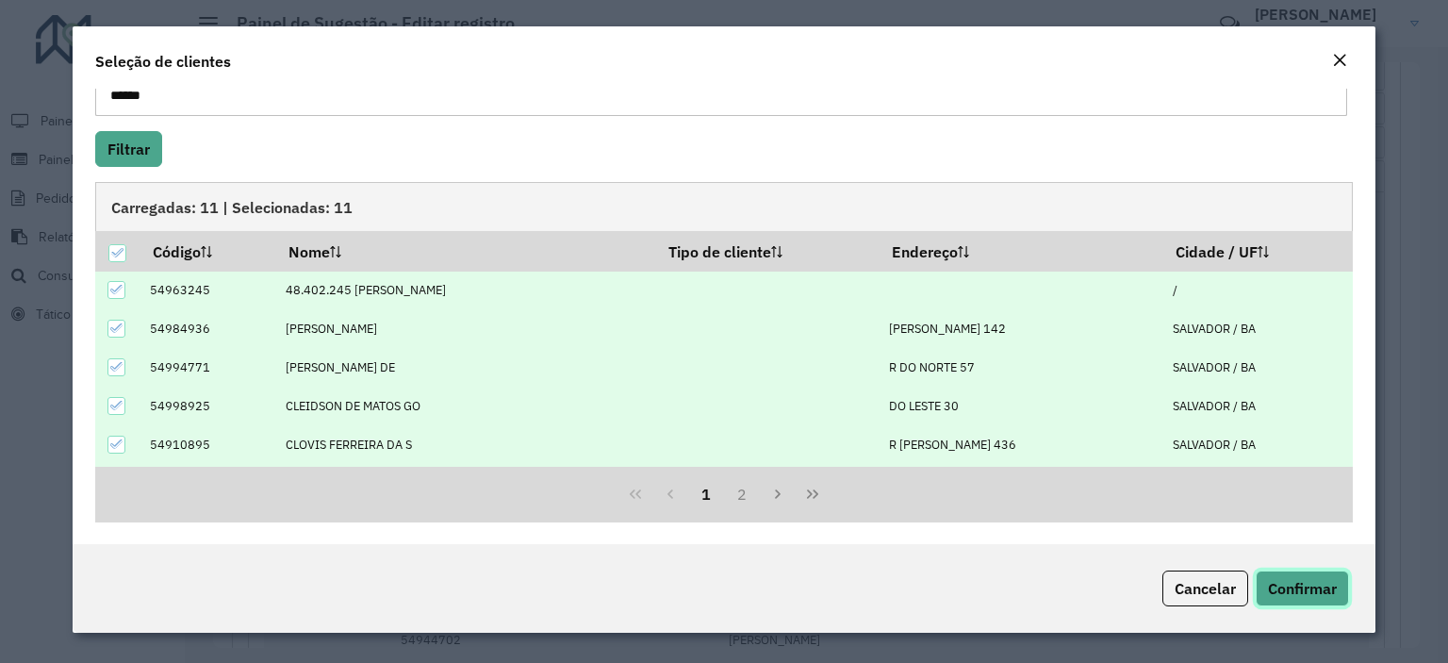
click at [1285, 591] on span "Confirmar" at bounding box center [1302, 588] width 69 height 19
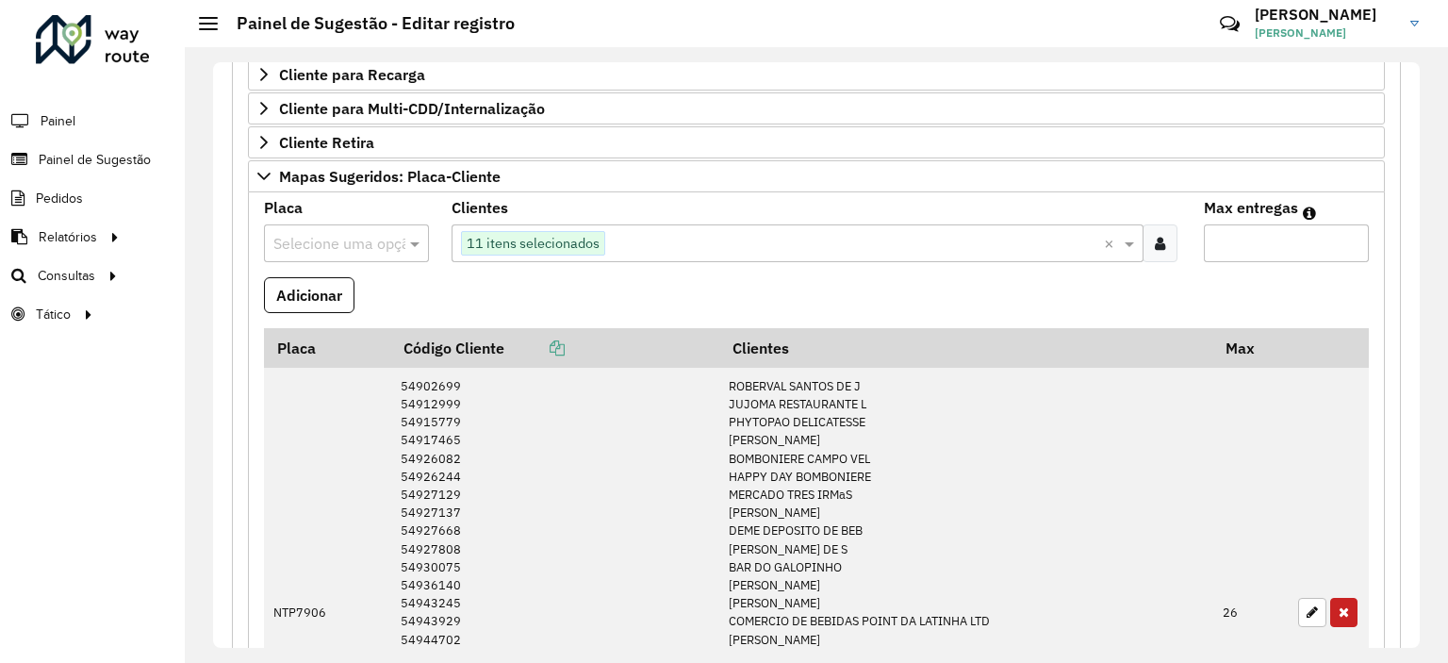
click at [376, 233] on input "text" at bounding box center [327, 244] width 108 height 23
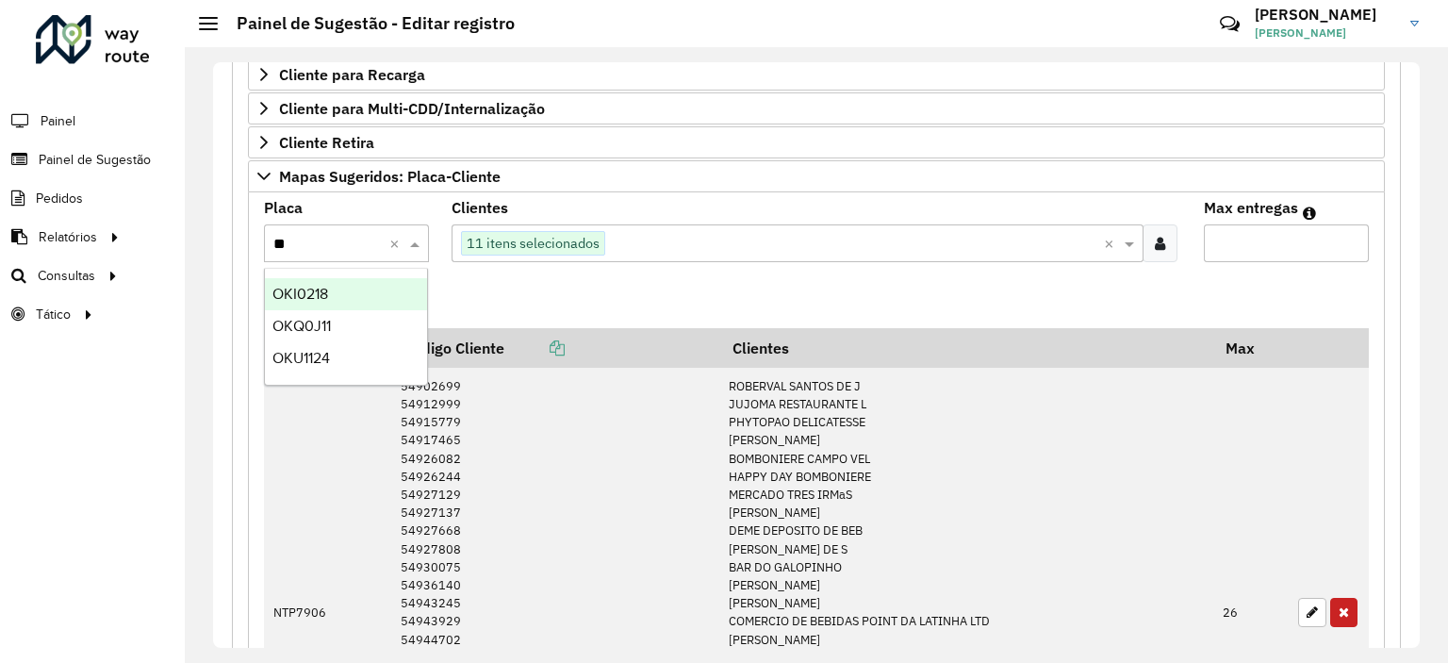
type input "***"
click at [290, 301] on span "OKU1124" at bounding box center [302, 294] width 58 height 16
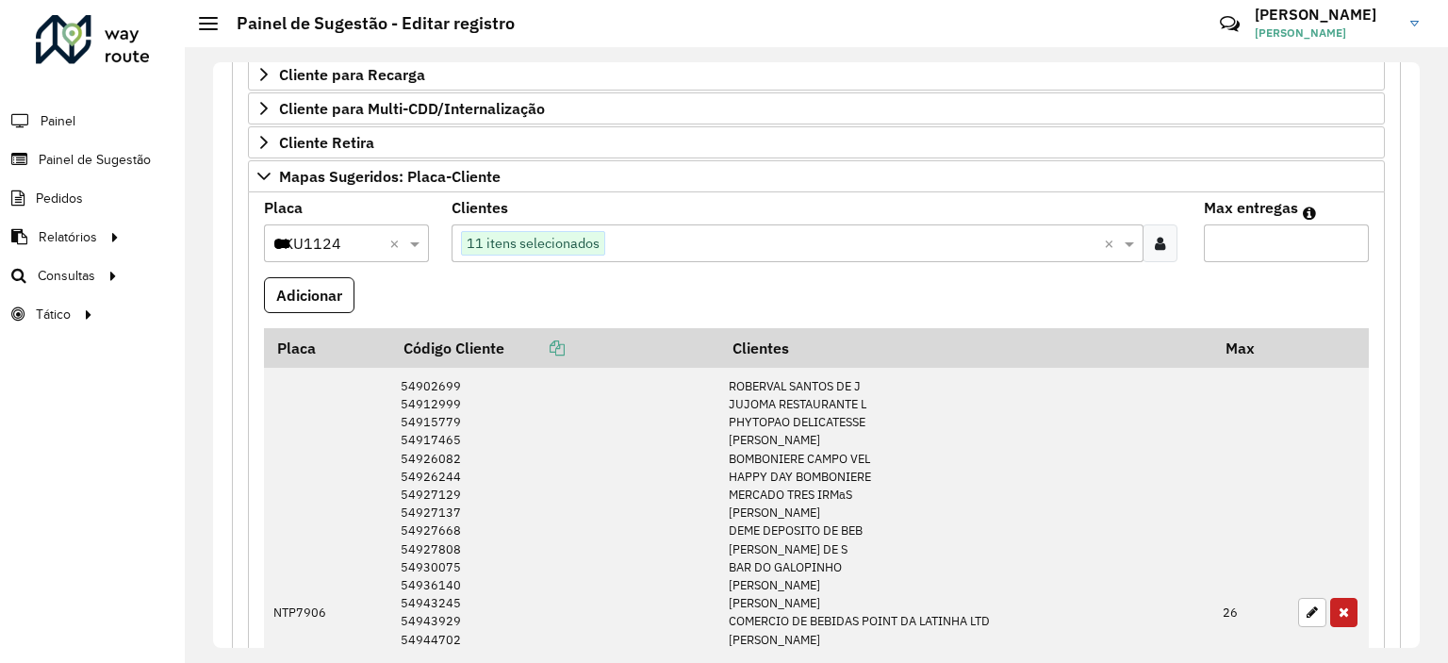
click at [1251, 224] on input "Max entregas" at bounding box center [1286, 243] width 165 height 38
type input "**"
click at [339, 293] on button "Adicionar" at bounding box center [309, 295] width 91 height 36
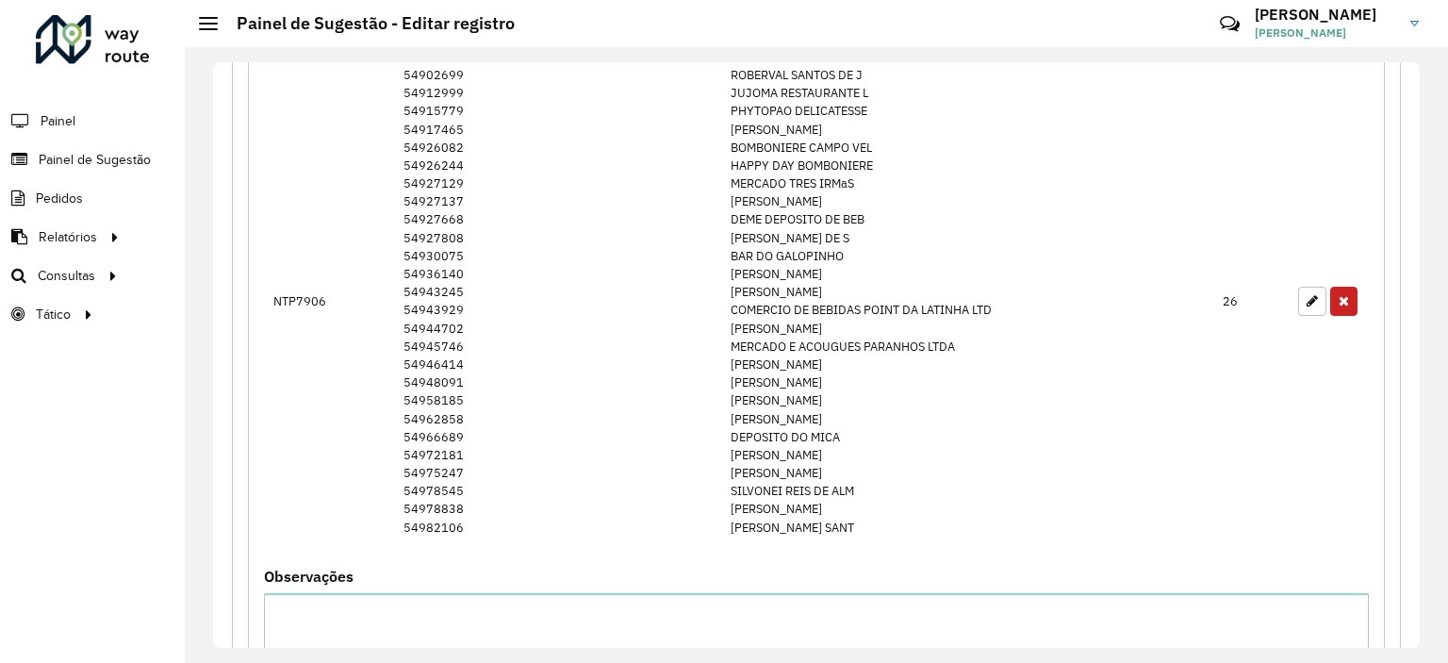
scroll to position [1384, 0]
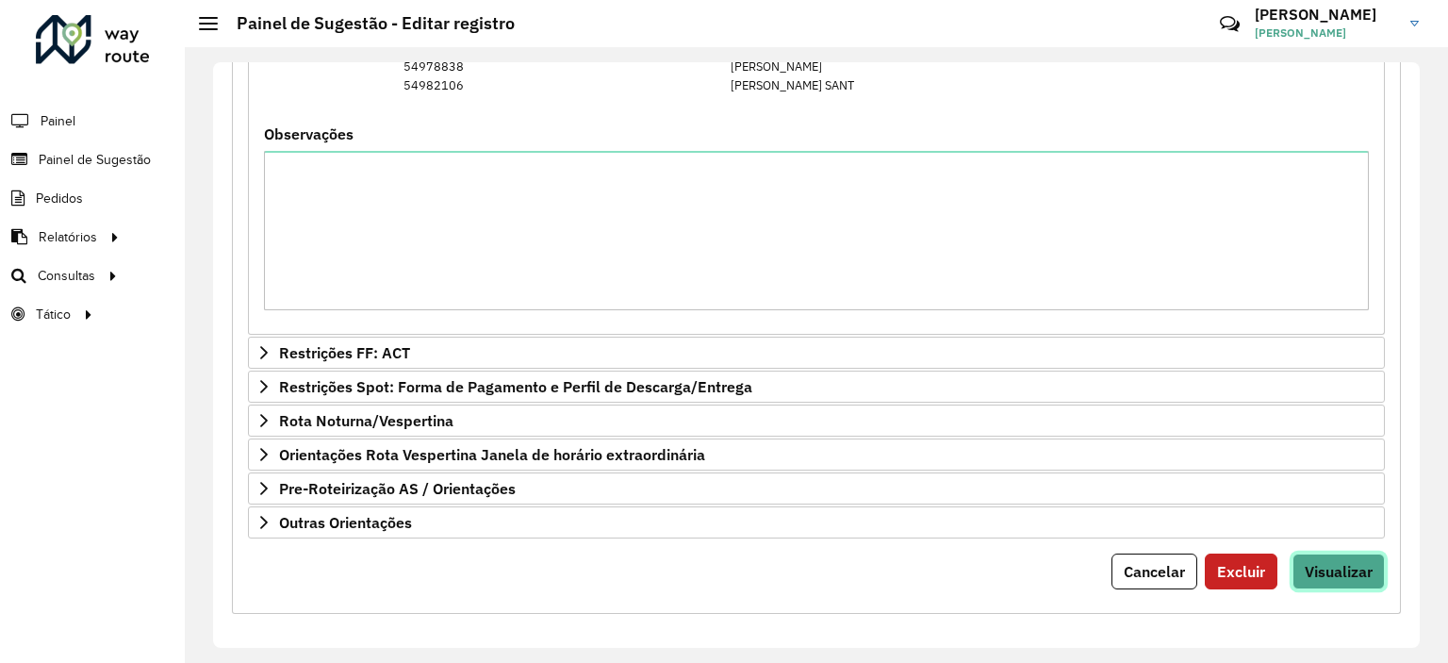
click at [1339, 566] on span "Visualizar" at bounding box center [1339, 571] width 68 height 19
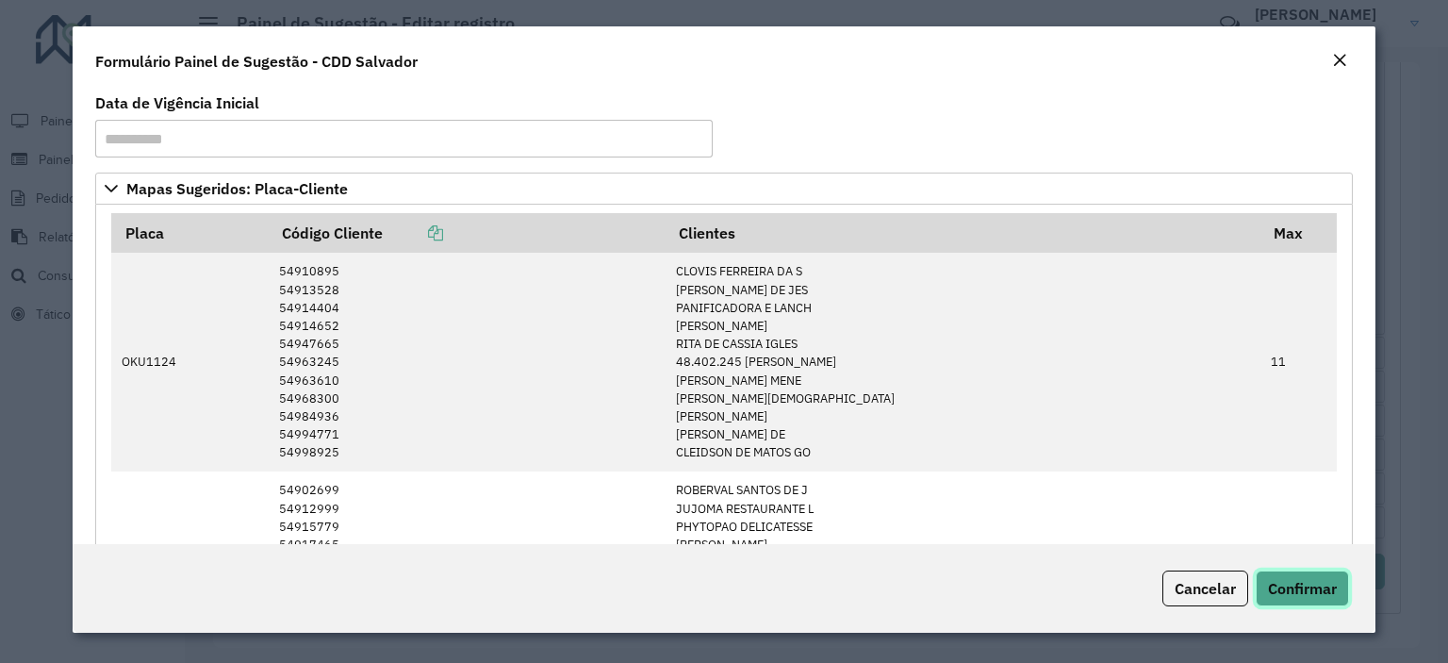
click at [1324, 593] on span "Confirmar" at bounding box center [1302, 588] width 69 height 19
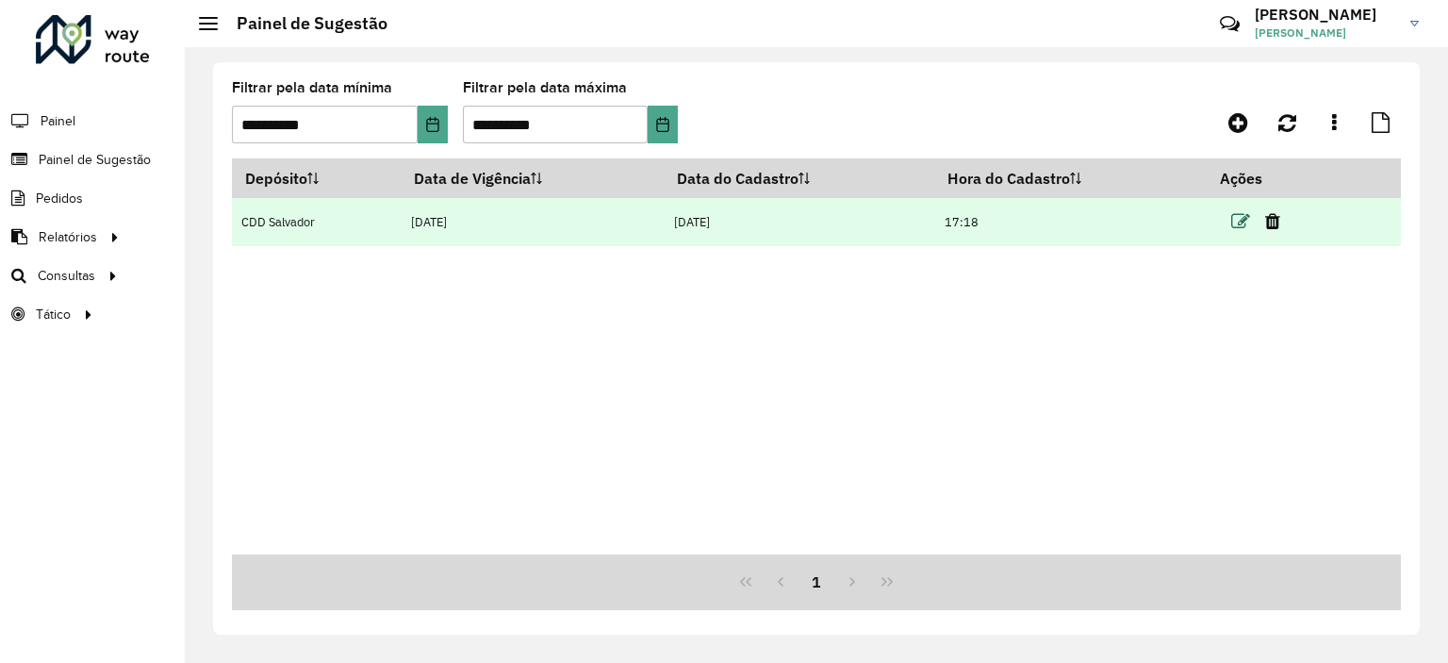
click at [1243, 223] on icon at bounding box center [1241, 221] width 19 height 19
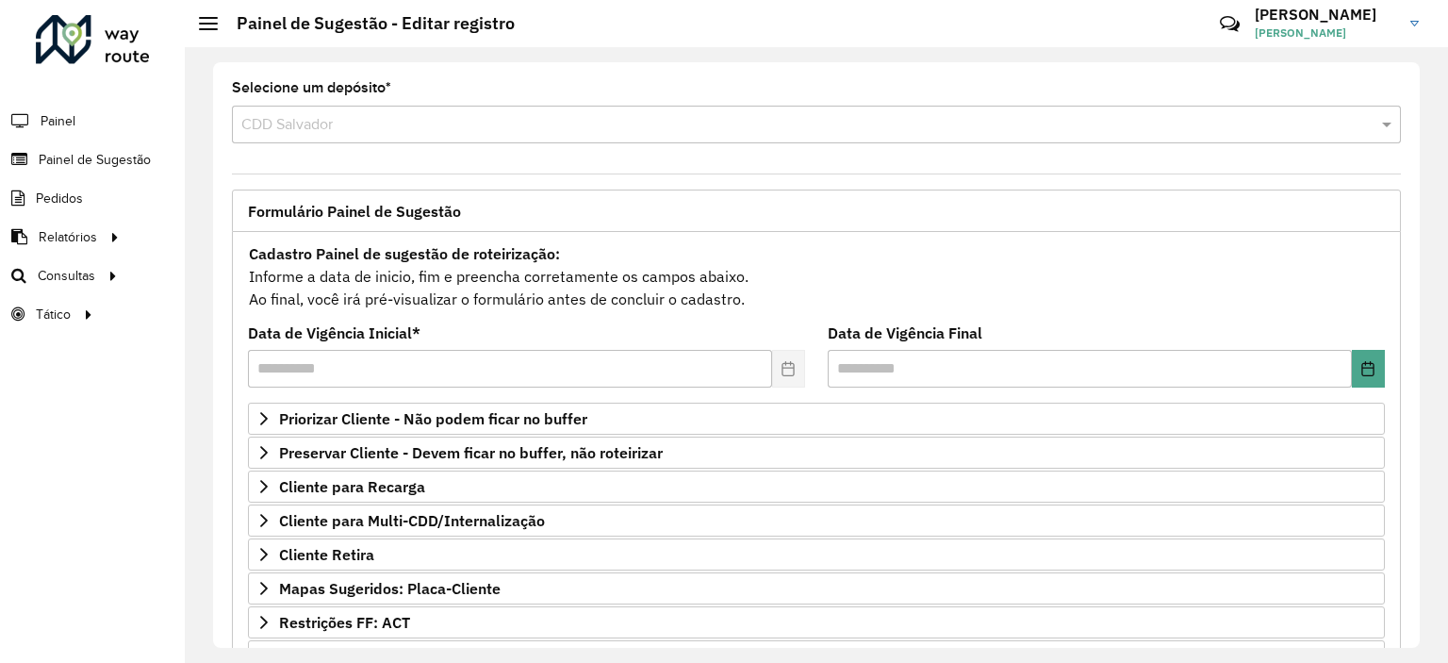
scroll to position [270, 0]
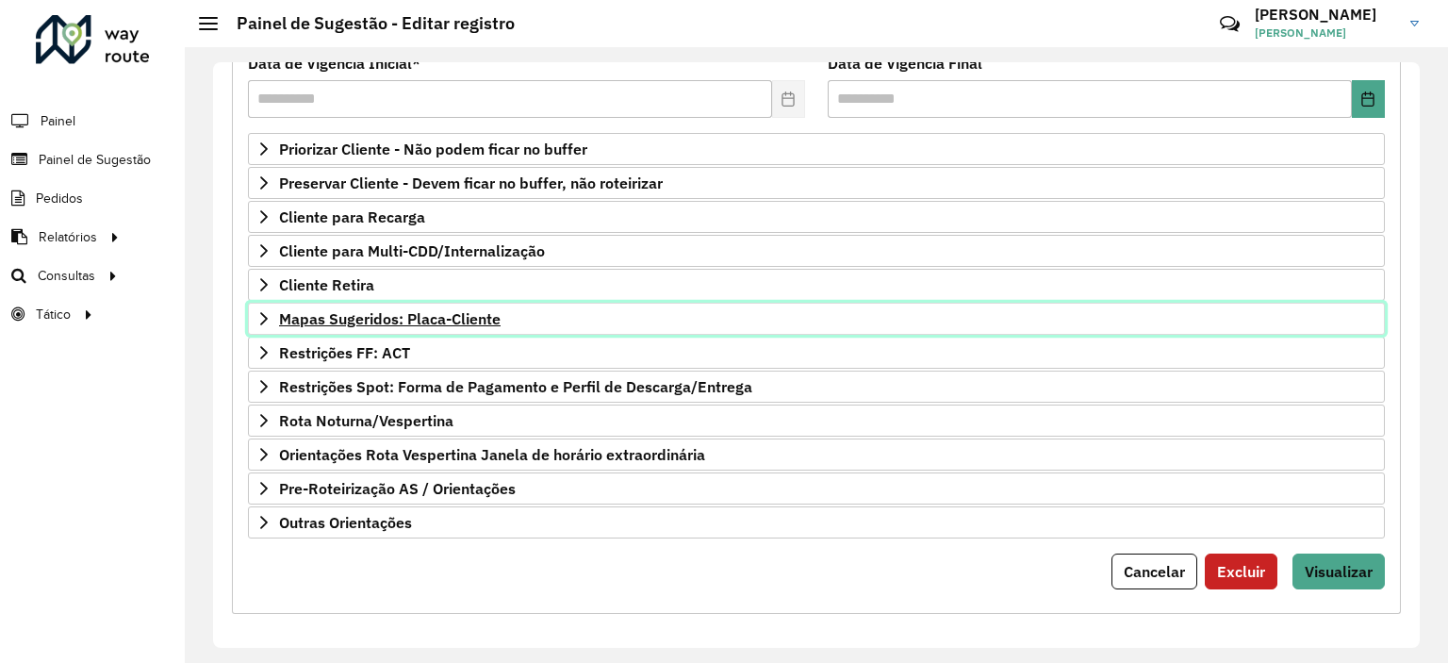
click at [350, 311] on span "Mapas Sugeridos: Placa-Cliente" at bounding box center [390, 318] width 222 height 15
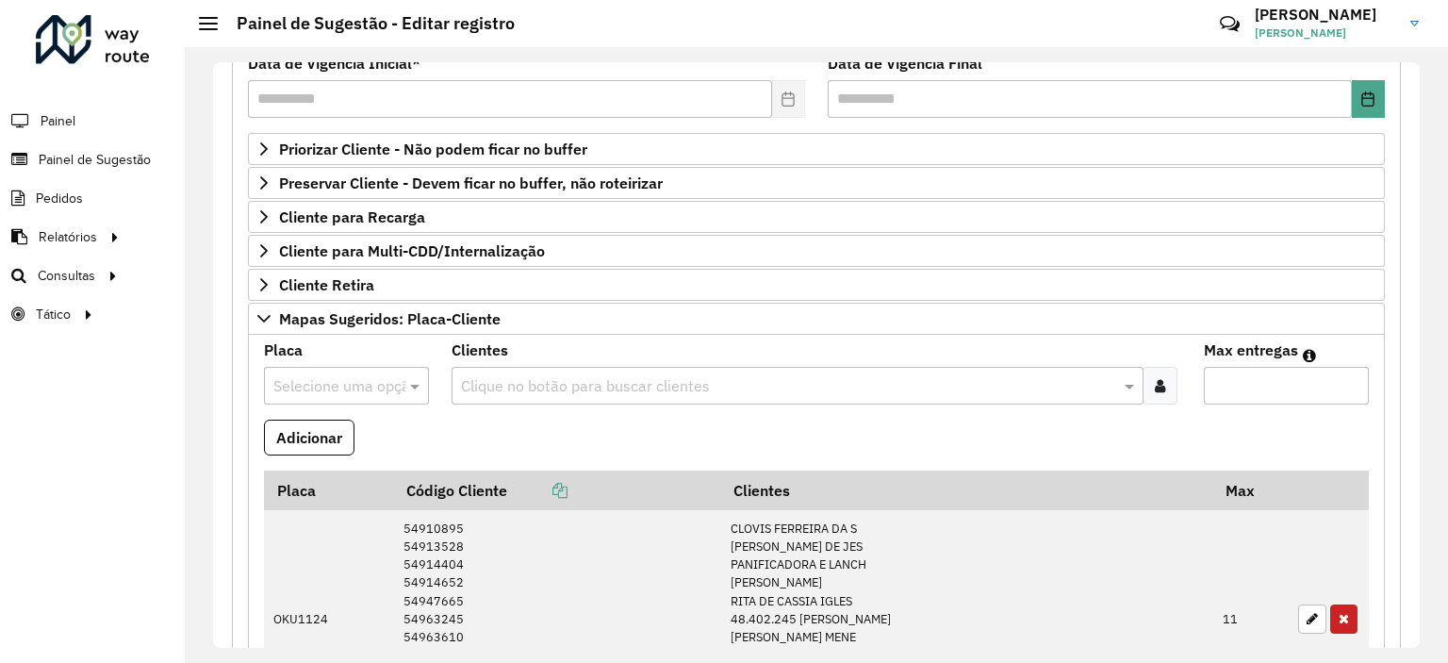
click at [1159, 378] on icon at bounding box center [1160, 385] width 10 height 15
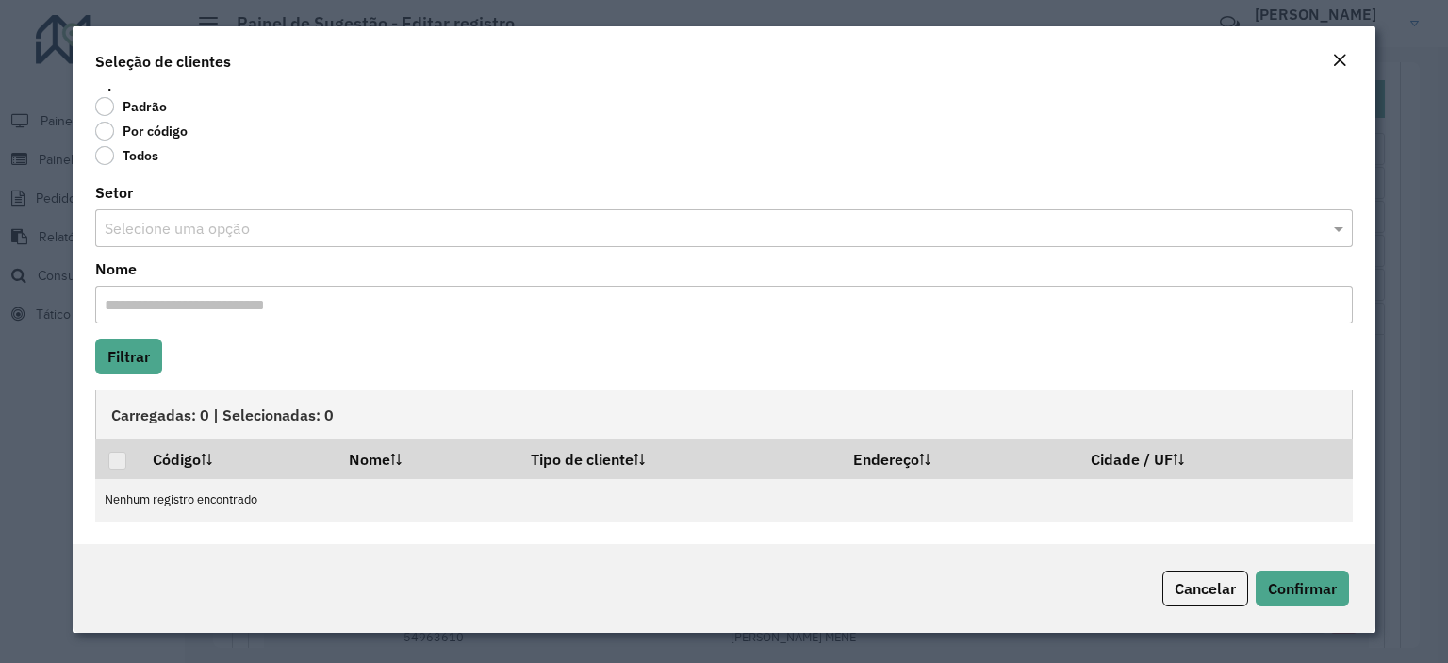
scroll to position [0, 0]
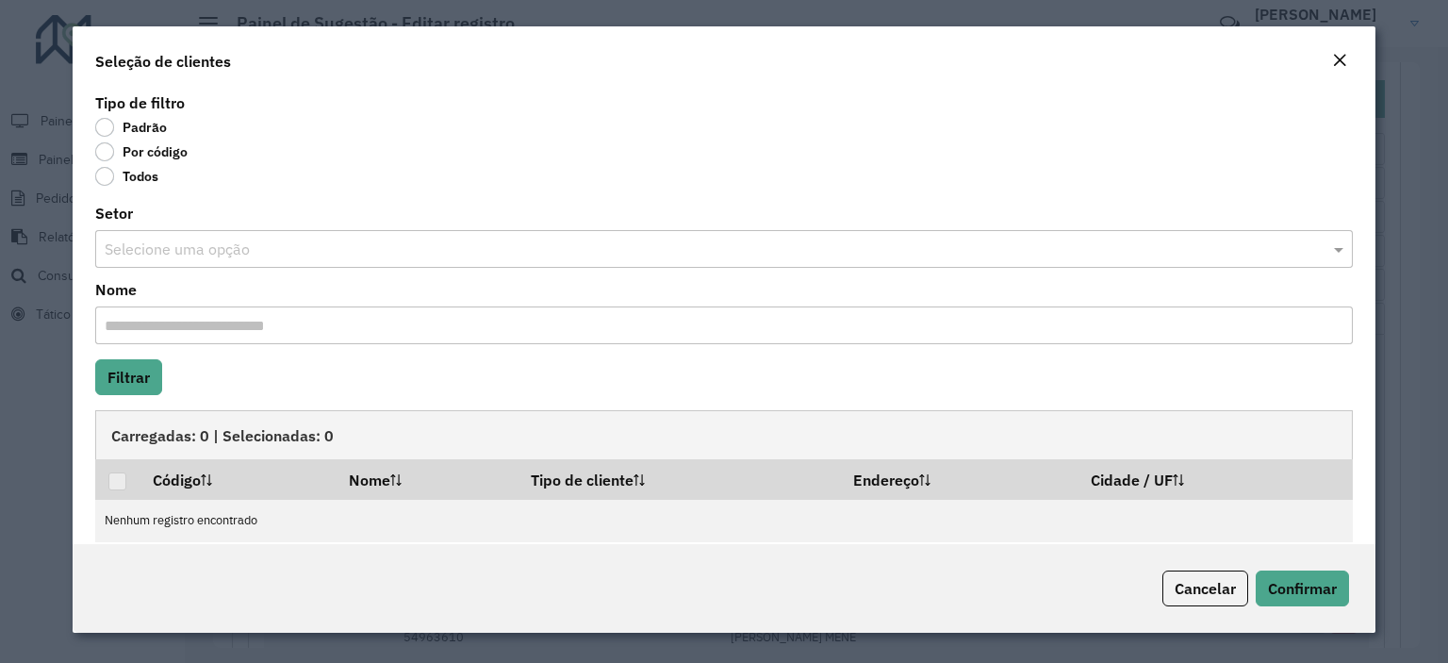
click at [104, 146] on label "Por código" at bounding box center [141, 151] width 92 height 19
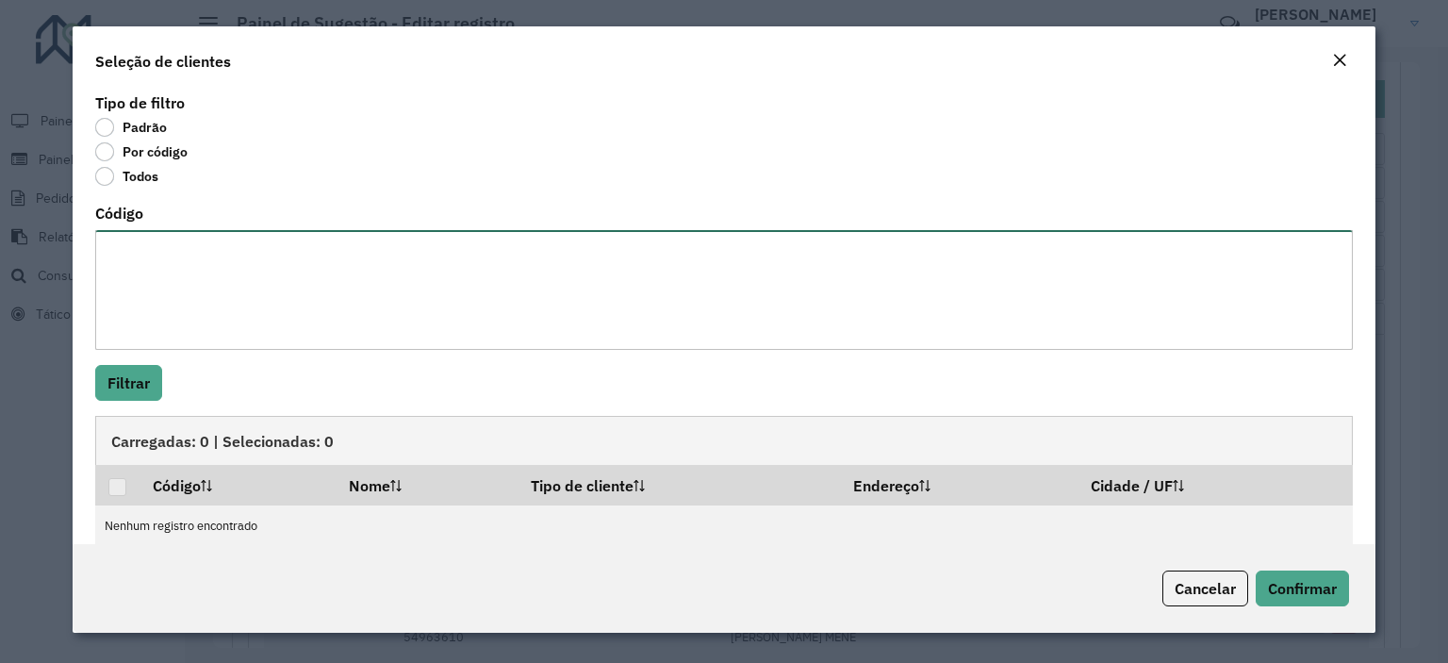
click at [140, 255] on textarea "Código" at bounding box center [724, 290] width 1258 height 120
paste textarea "***** ***** ***** ***** ***** ***** ***** ***** ***** ***** ***** **** ***** **…"
type textarea "***** ***** ***** ***** ***** ***** ***** ***** ***** ***** ***** **** ***** **…"
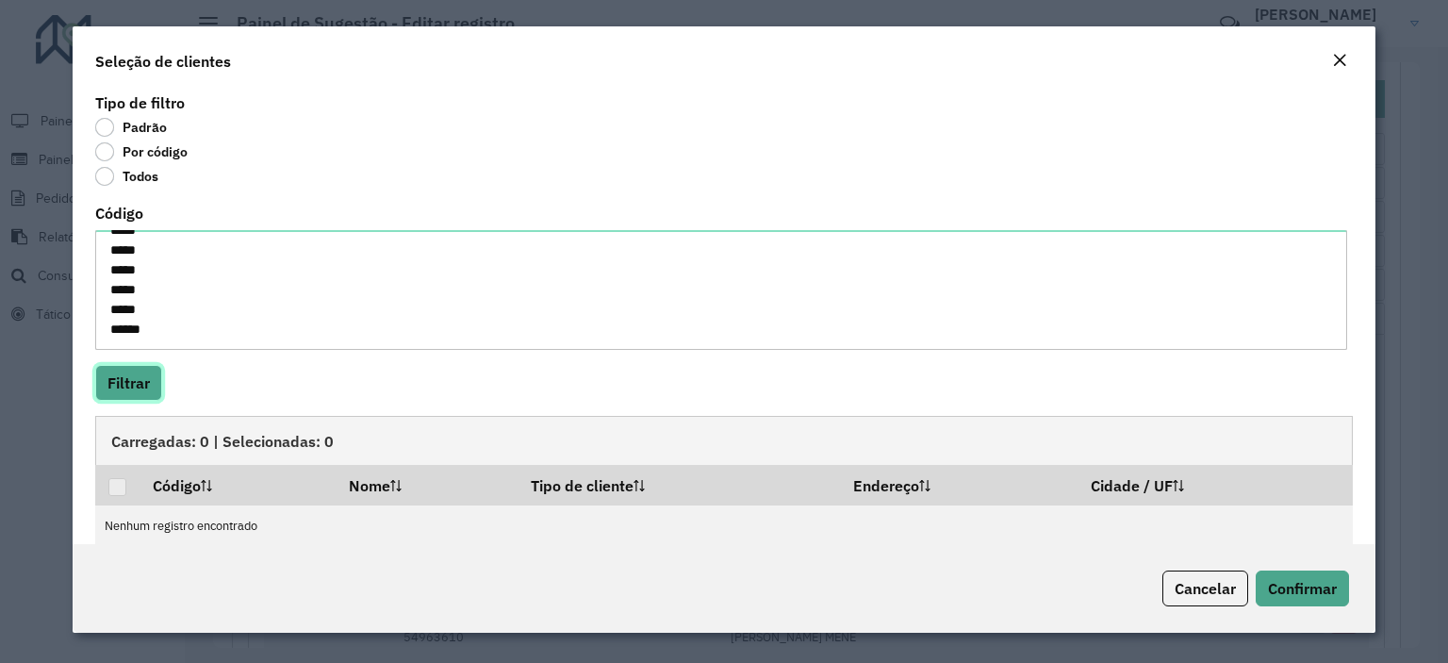
click at [120, 396] on button "Filtrar" at bounding box center [128, 383] width 67 height 36
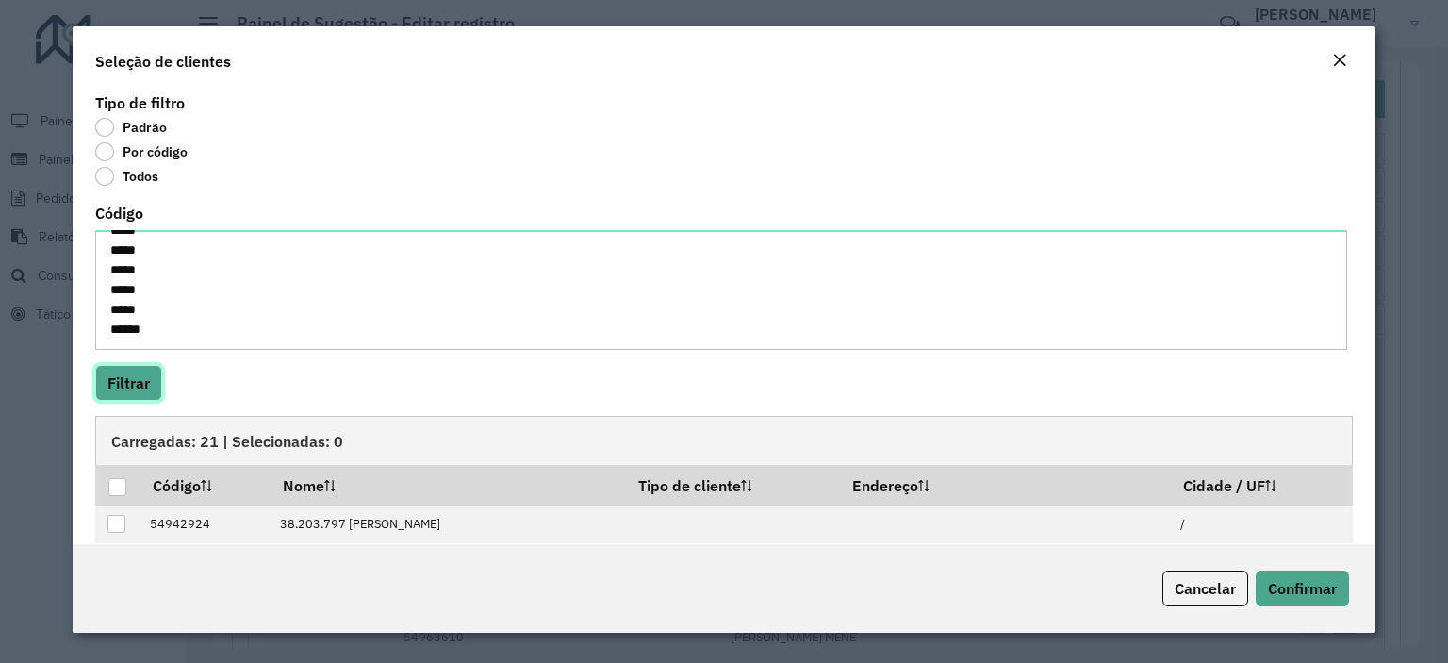
scroll to position [234, 0]
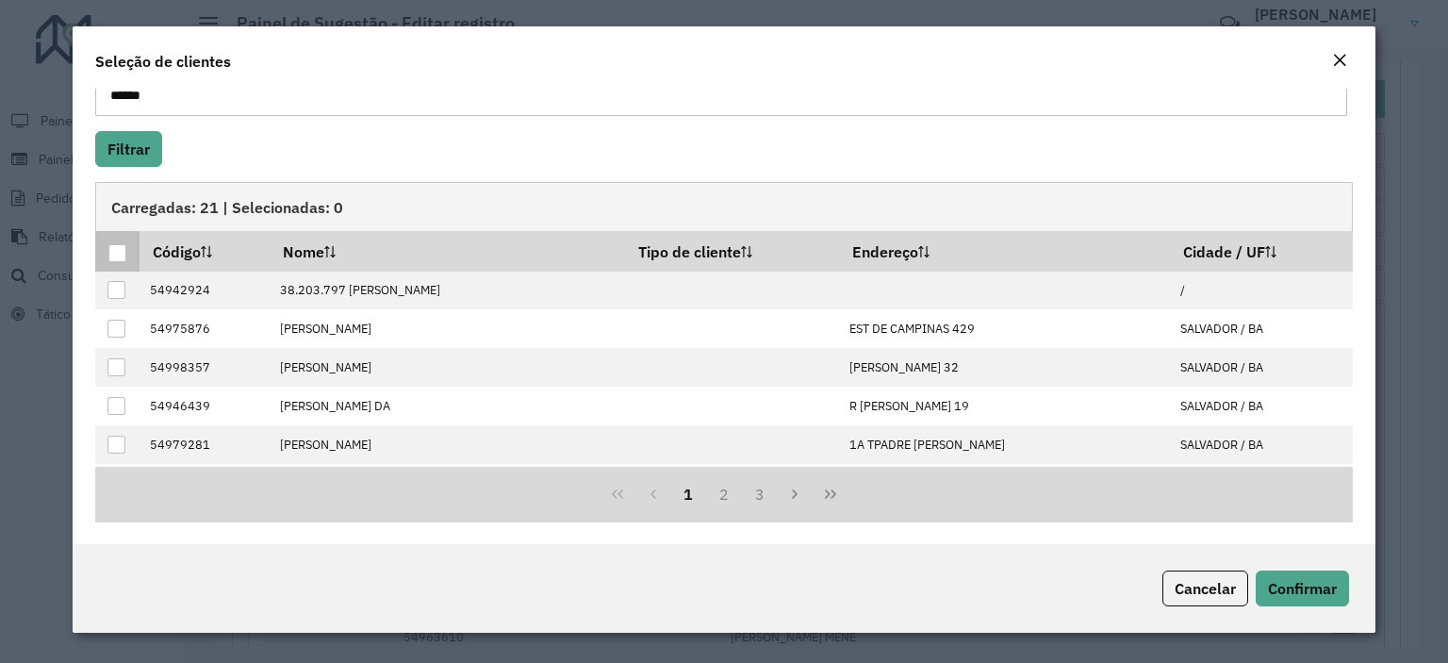
click at [113, 244] on div at bounding box center [117, 253] width 18 height 18
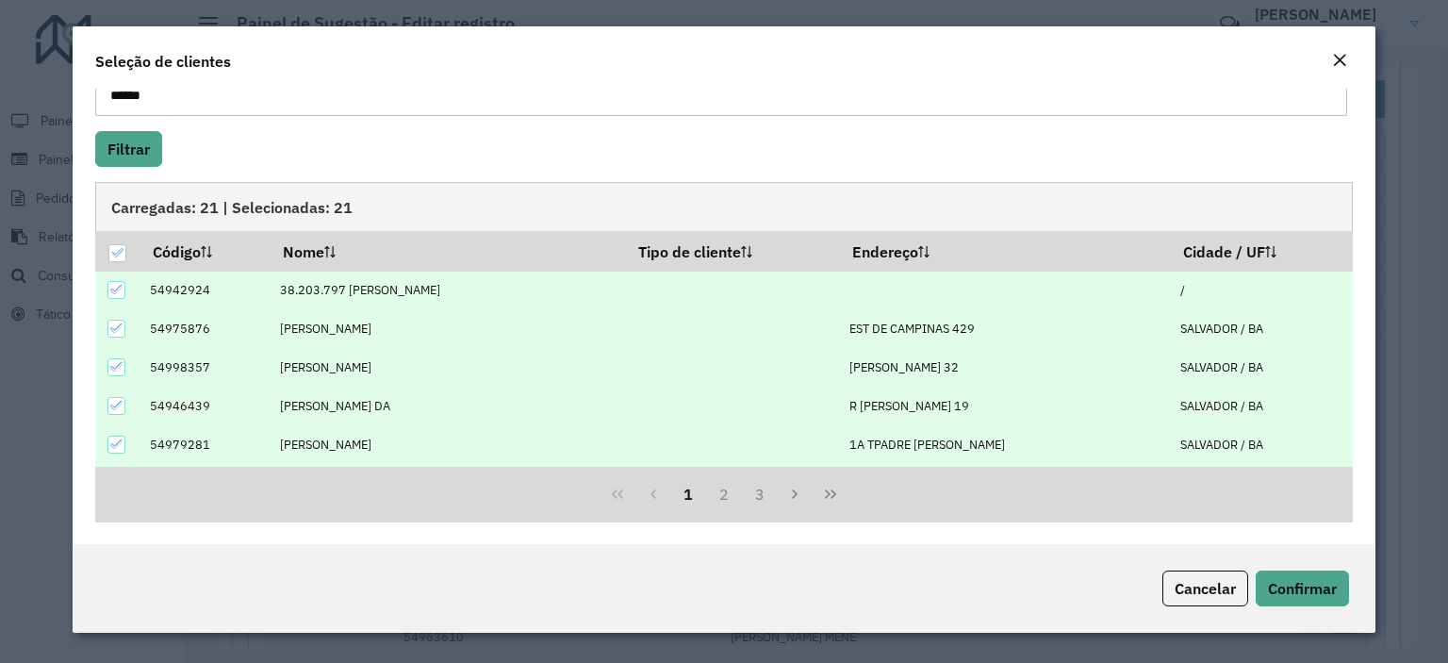
scroll to position [0, 0]
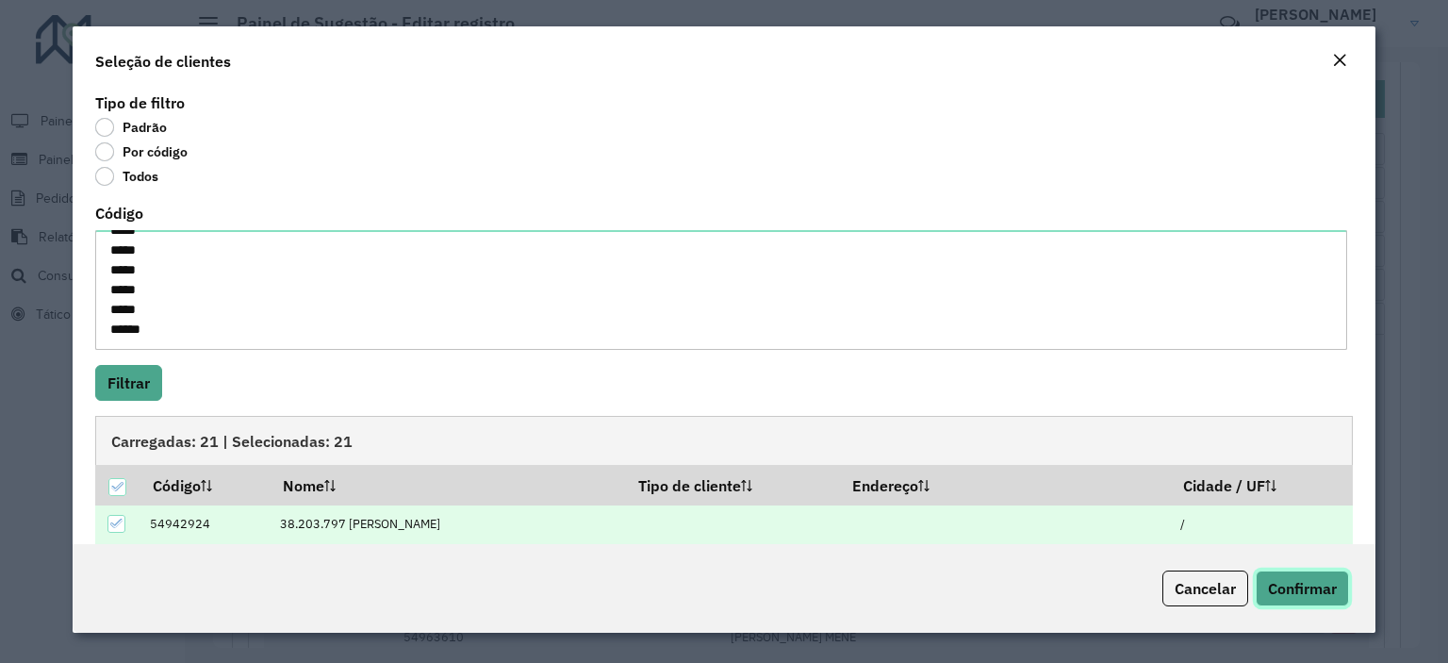
click at [1302, 596] on span "Confirmar" at bounding box center [1302, 588] width 69 height 19
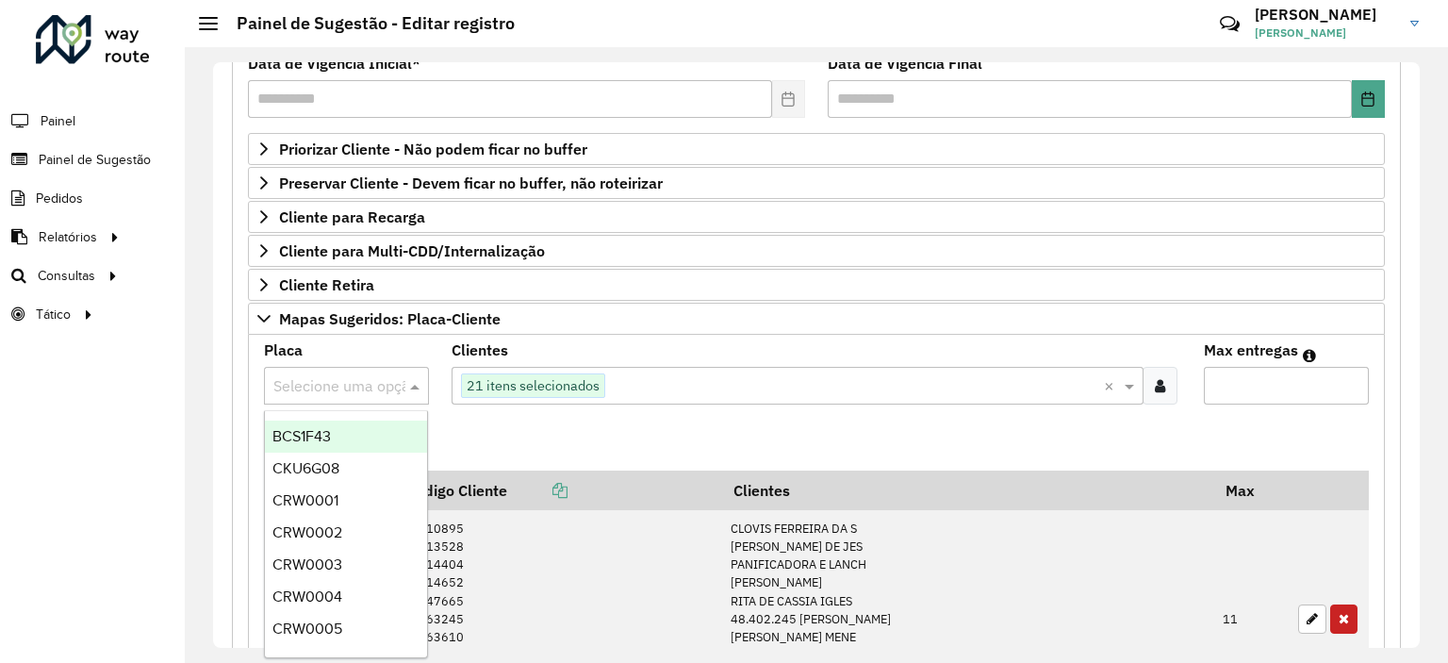
click at [362, 375] on input "text" at bounding box center [327, 386] width 108 height 23
type input "***"
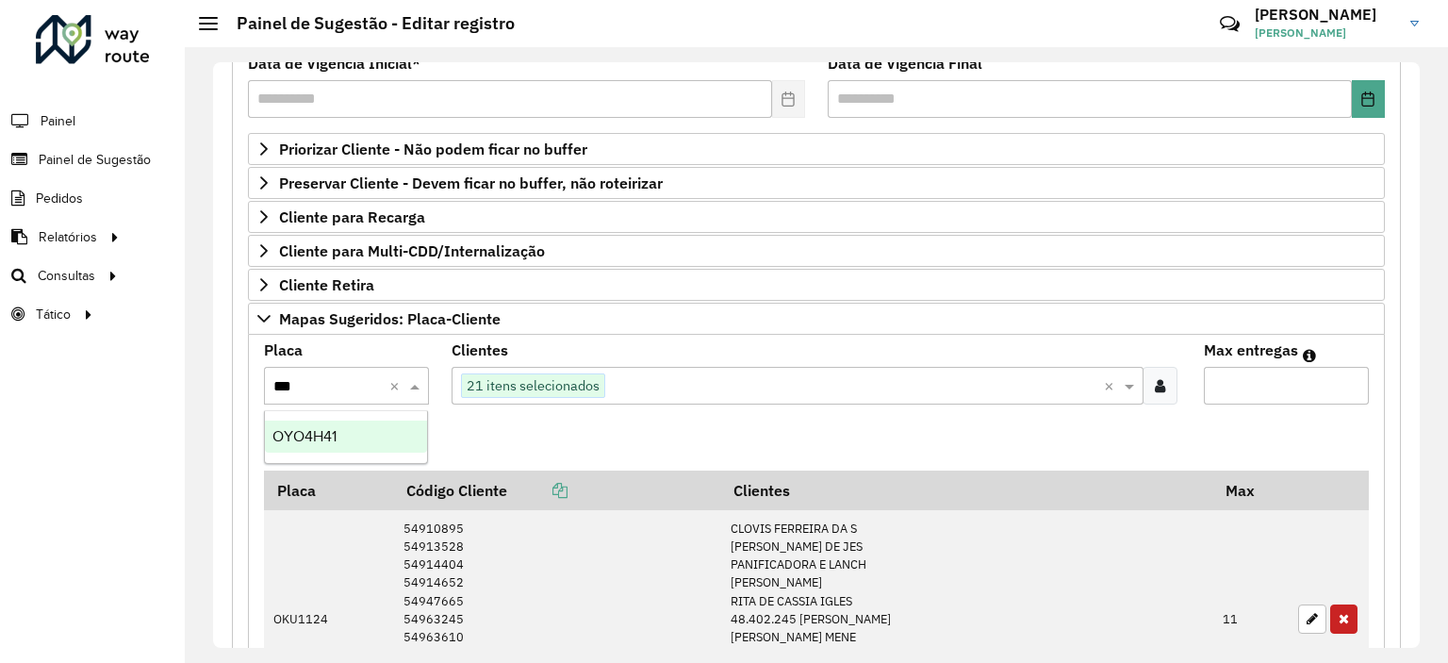
click at [325, 429] on span "OYO4H41" at bounding box center [305, 436] width 64 height 16
click at [1294, 379] on input "Max entregas" at bounding box center [1286, 386] width 165 height 38
type input "**"
click at [287, 455] on formly-wrapper-form-field "Adicionar" at bounding box center [309, 445] width 91 height 51
click at [323, 439] on button "Adicionar" at bounding box center [309, 438] width 91 height 36
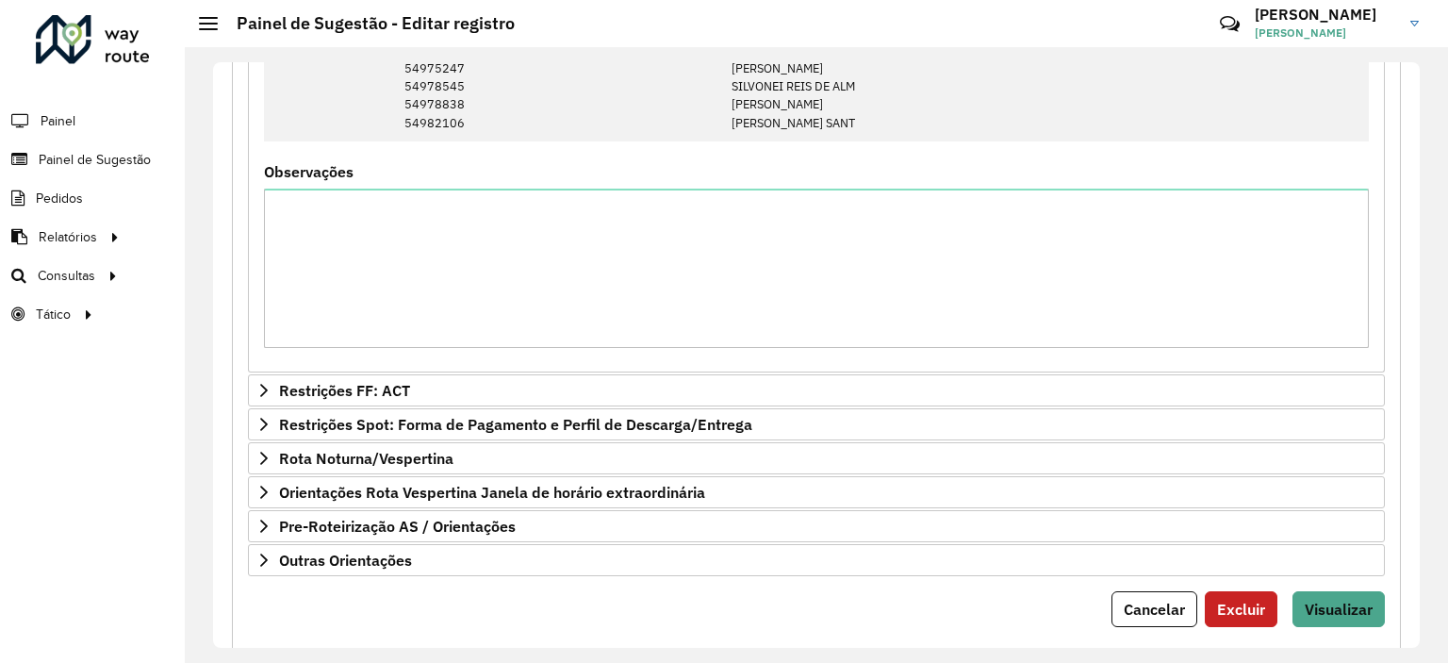
scroll to position [1784, 0]
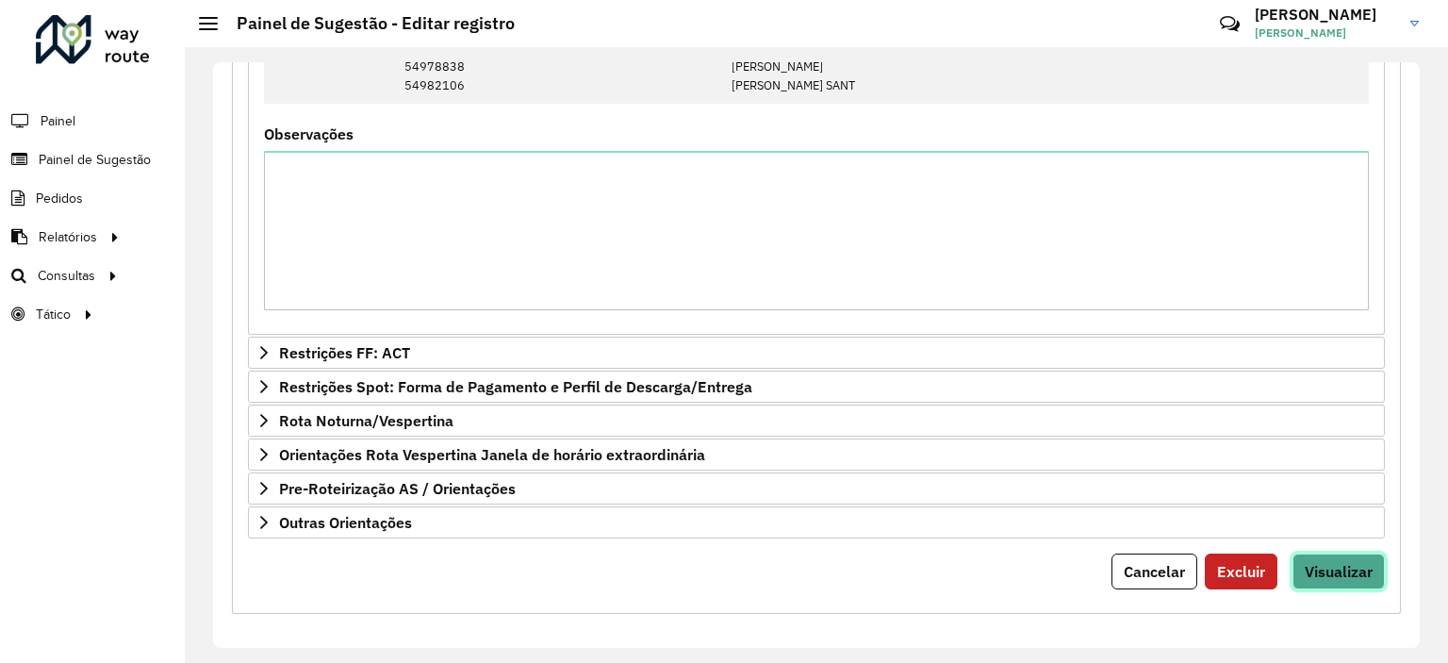
click at [1316, 577] on button "Visualizar" at bounding box center [1339, 572] width 92 height 36
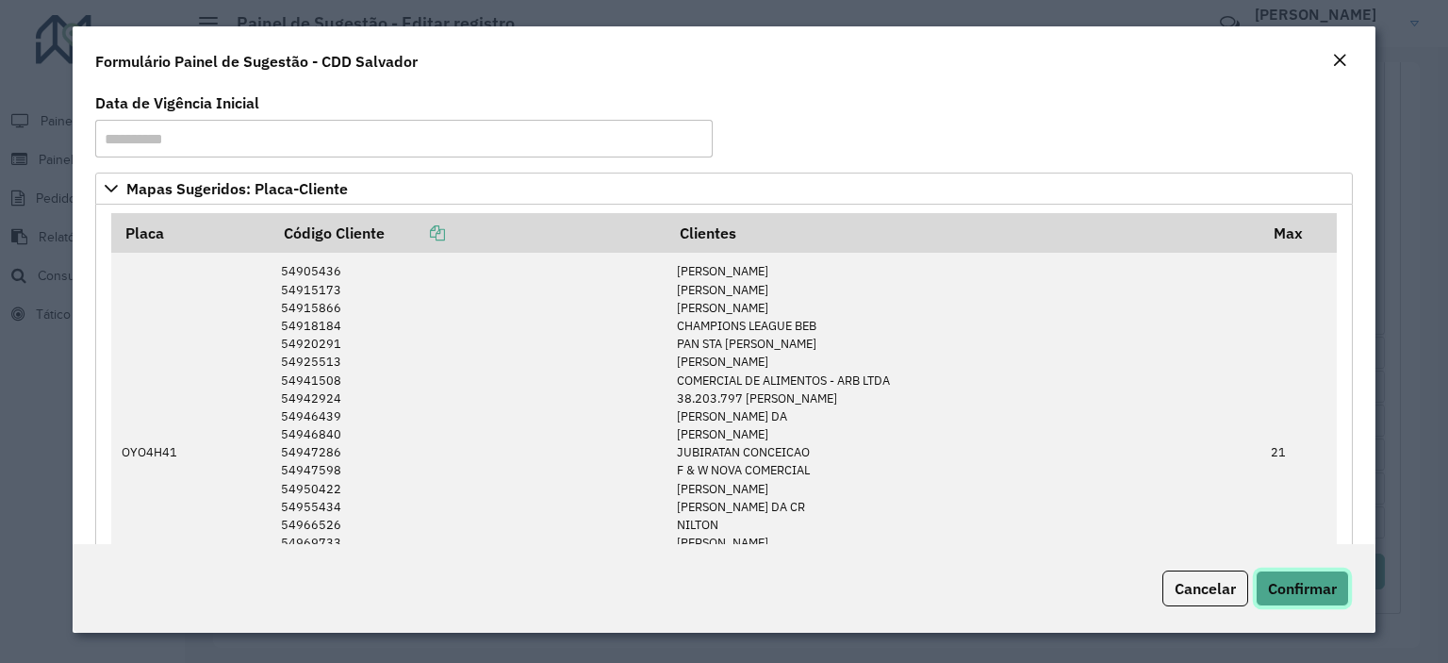
click at [1304, 605] on button "Confirmar" at bounding box center [1302, 589] width 93 height 36
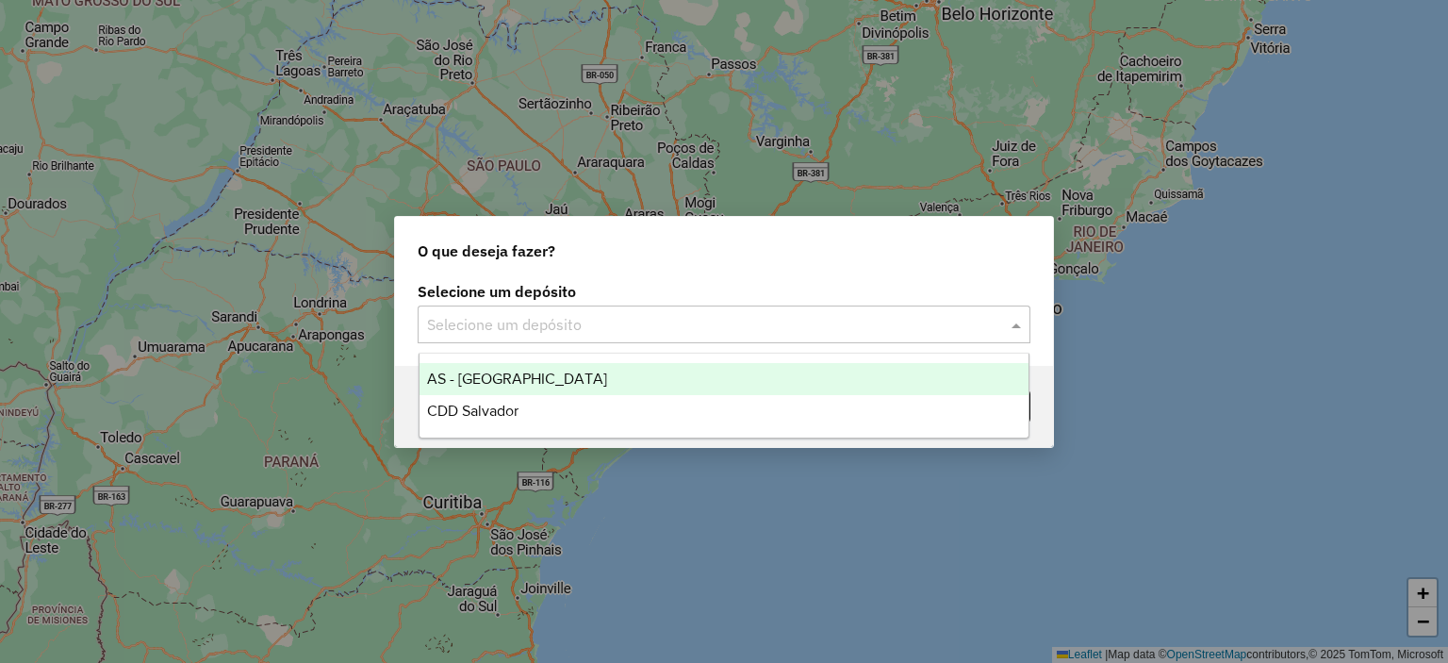
click at [603, 329] on input "text" at bounding box center [705, 325] width 556 height 23
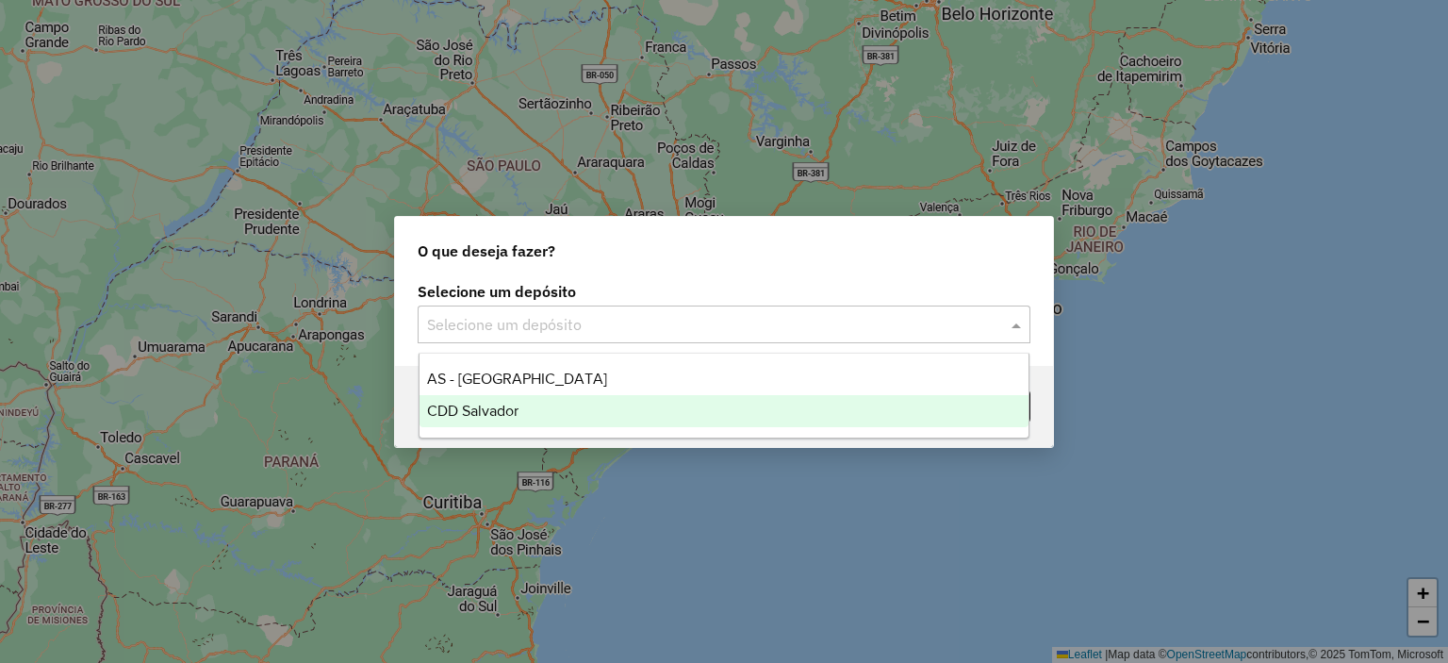
click at [516, 406] on span "CDD Salvador" at bounding box center [472, 411] width 91 height 16
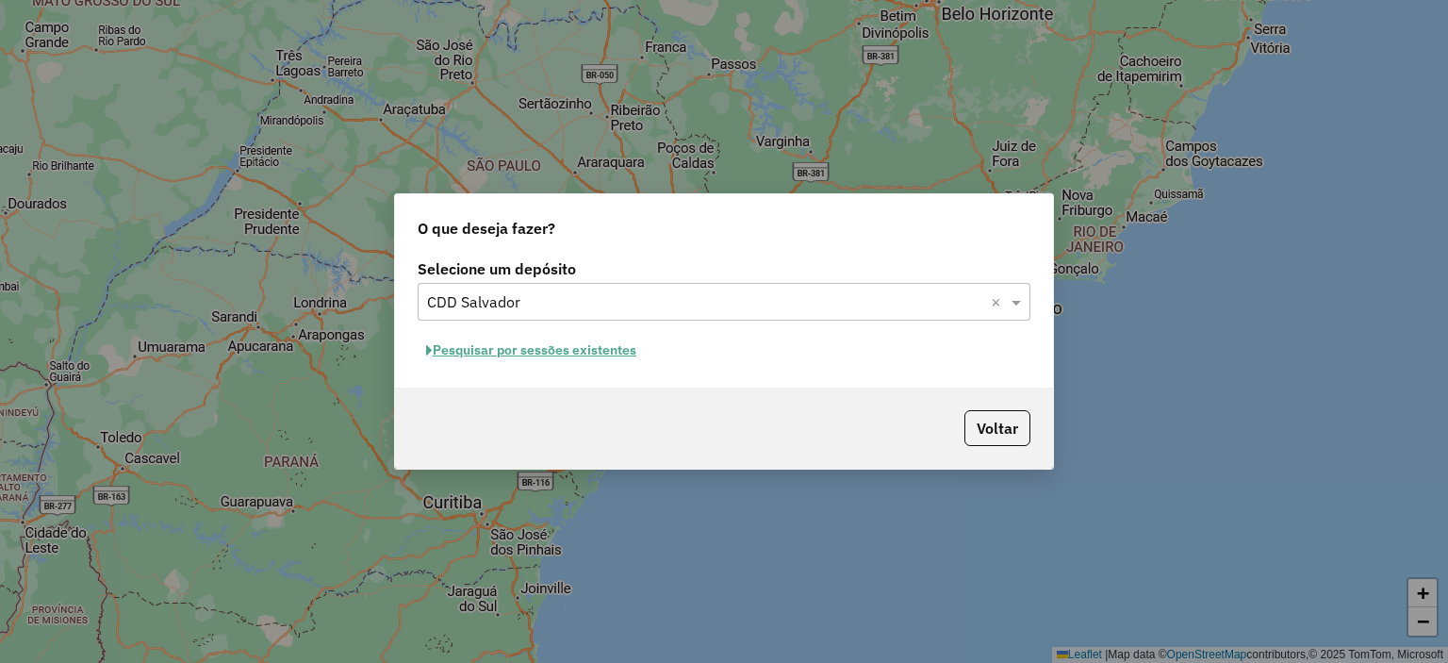
click at [578, 356] on button "Pesquisar por sessões existentes" at bounding box center [531, 350] width 227 height 29
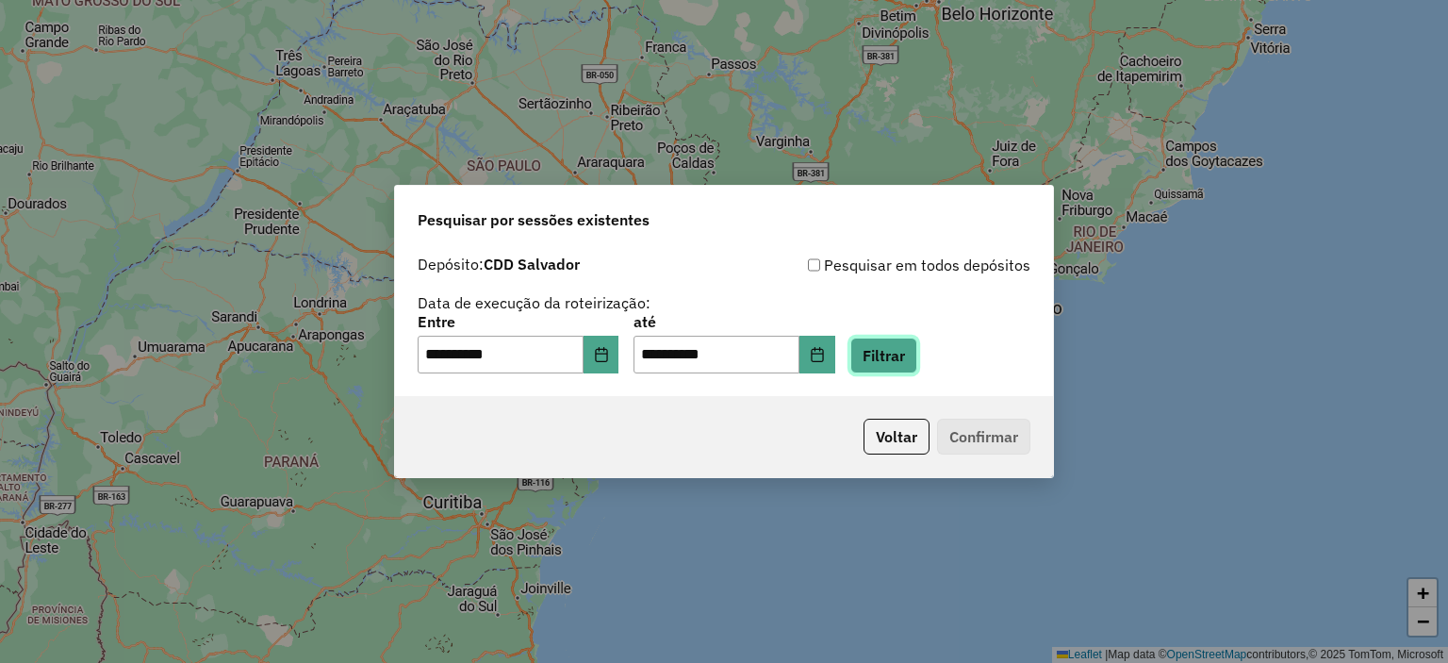
click at [896, 343] on button "Filtrar" at bounding box center [884, 356] width 67 height 36
